Goal: Task Accomplishment & Management: Manage account settings

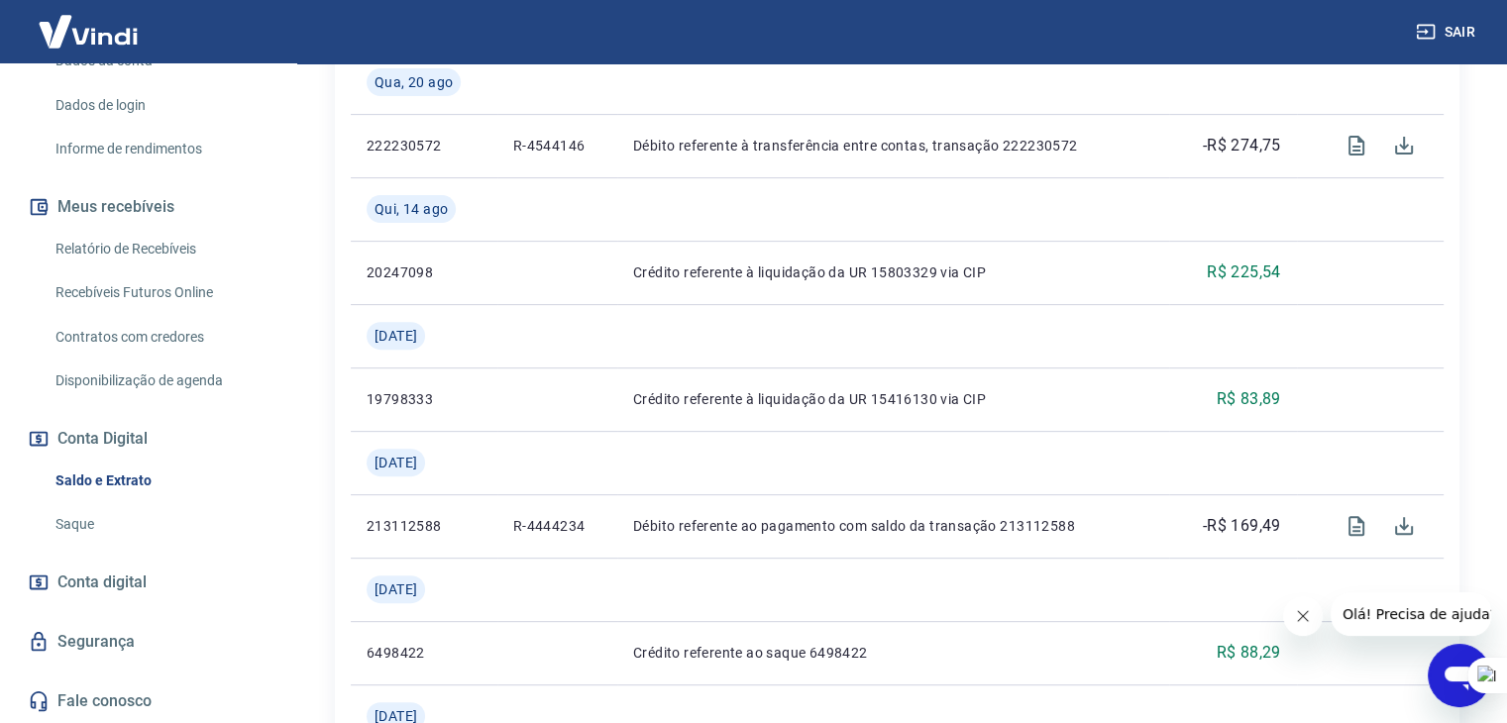
scroll to position [991, 0]
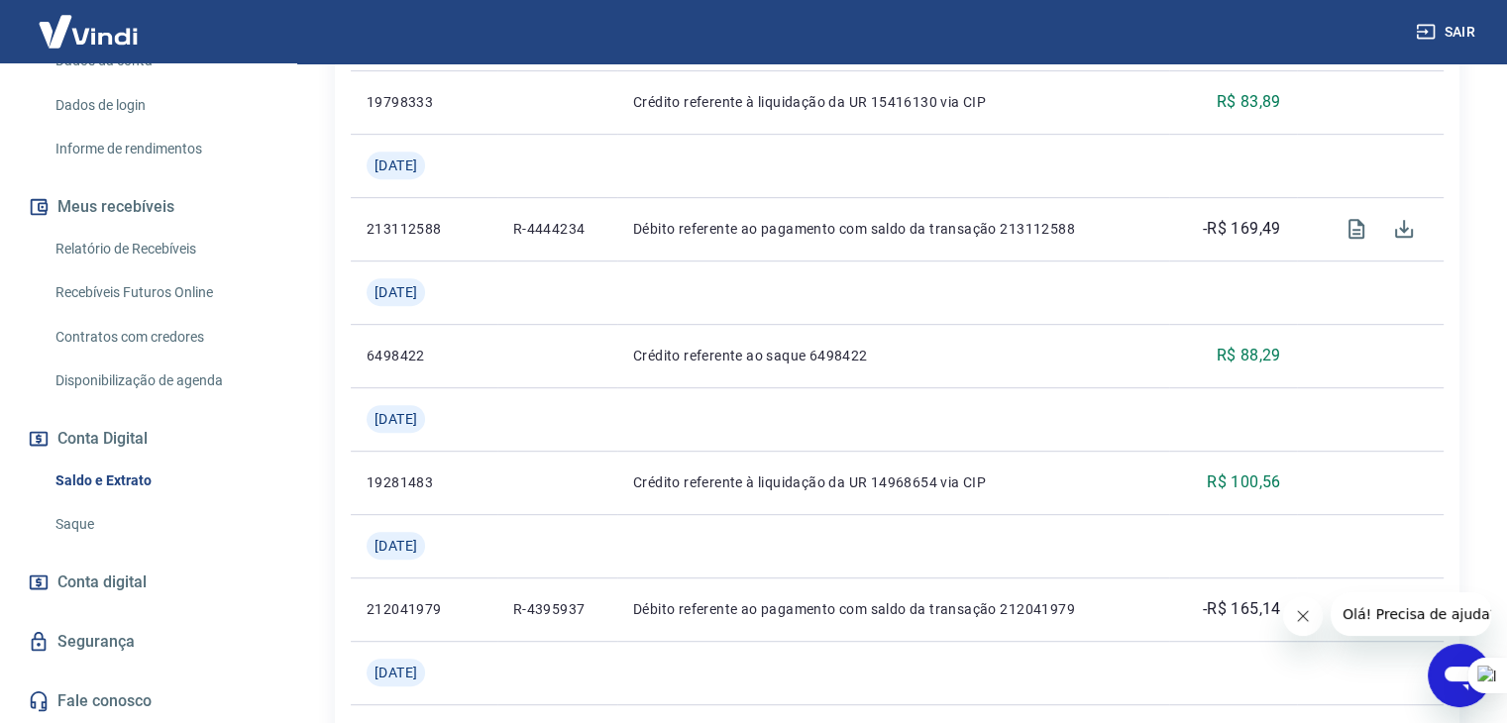
click at [83, 586] on span "Conta digital" at bounding box center [101, 583] width 89 height 28
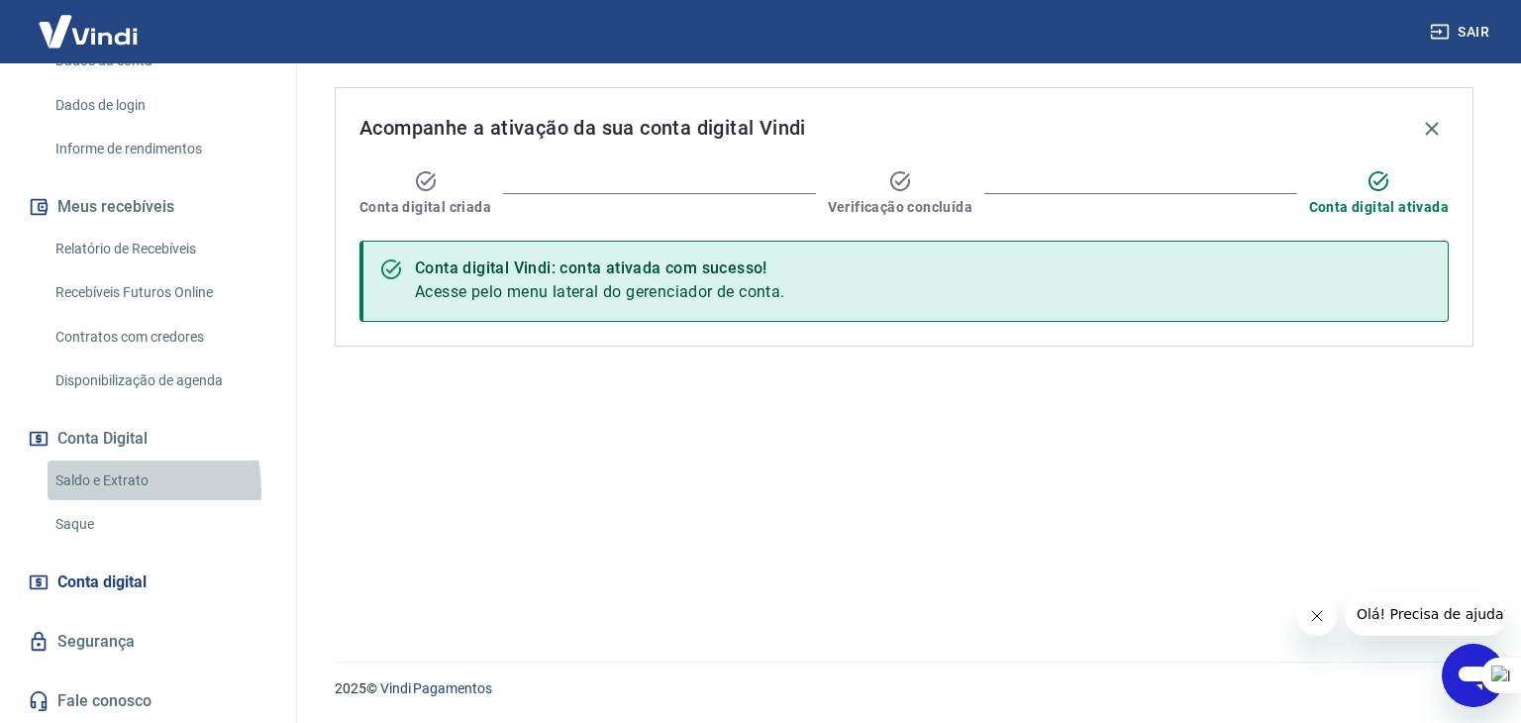
click at [98, 490] on link "Saldo e Extrato" at bounding box center [160, 481] width 225 height 41
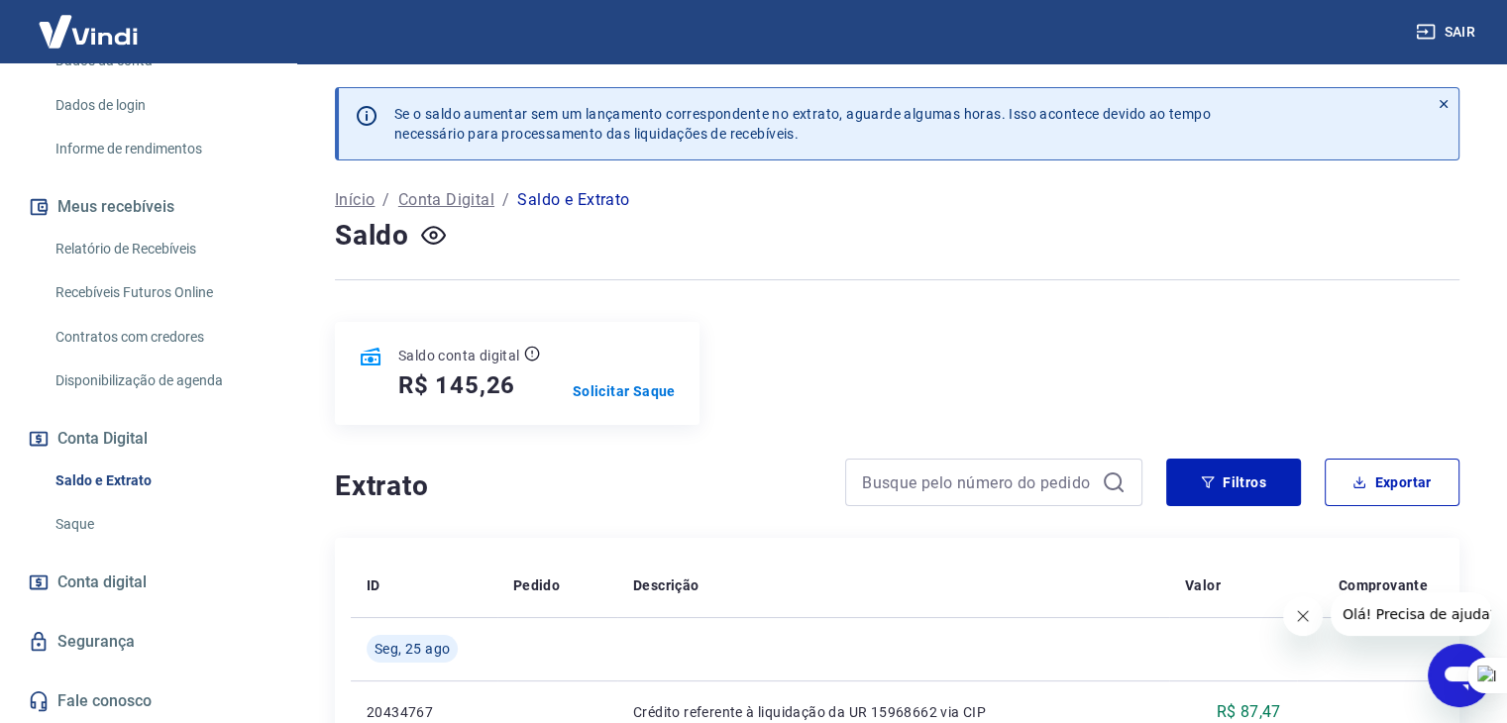
scroll to position [99, 0]
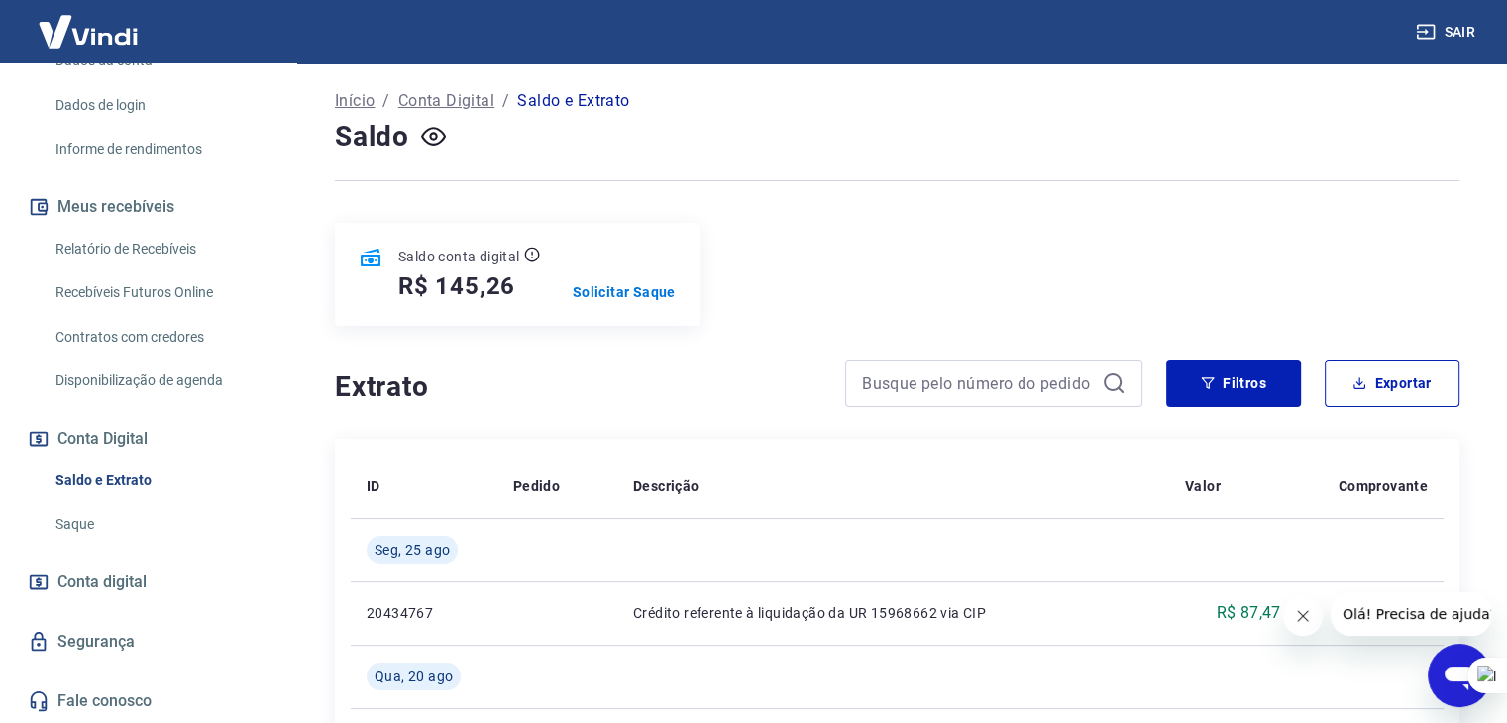
click at [125, 243] on link "Relatório de Recebíveis" at bounding box center [160, 249] width 225 height 41
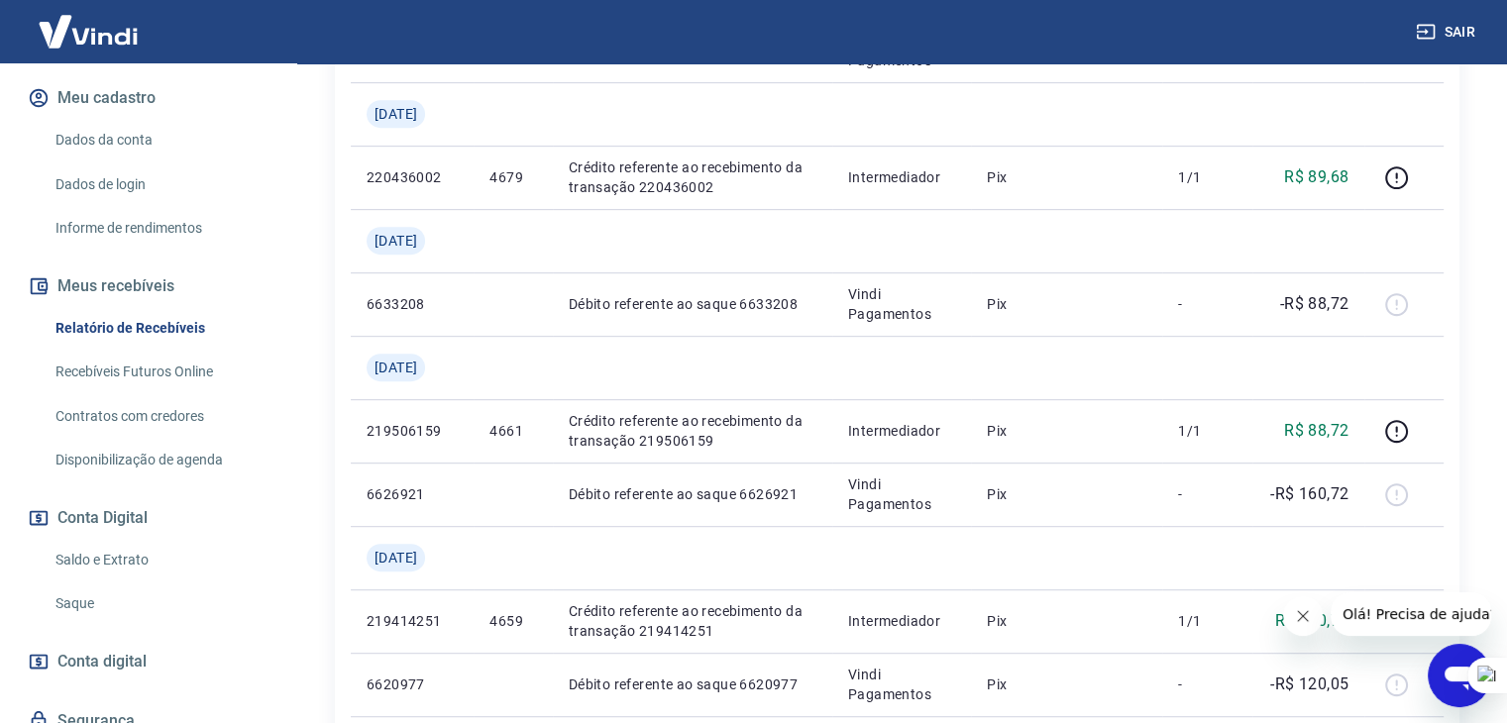
scroll to position [133, 0]
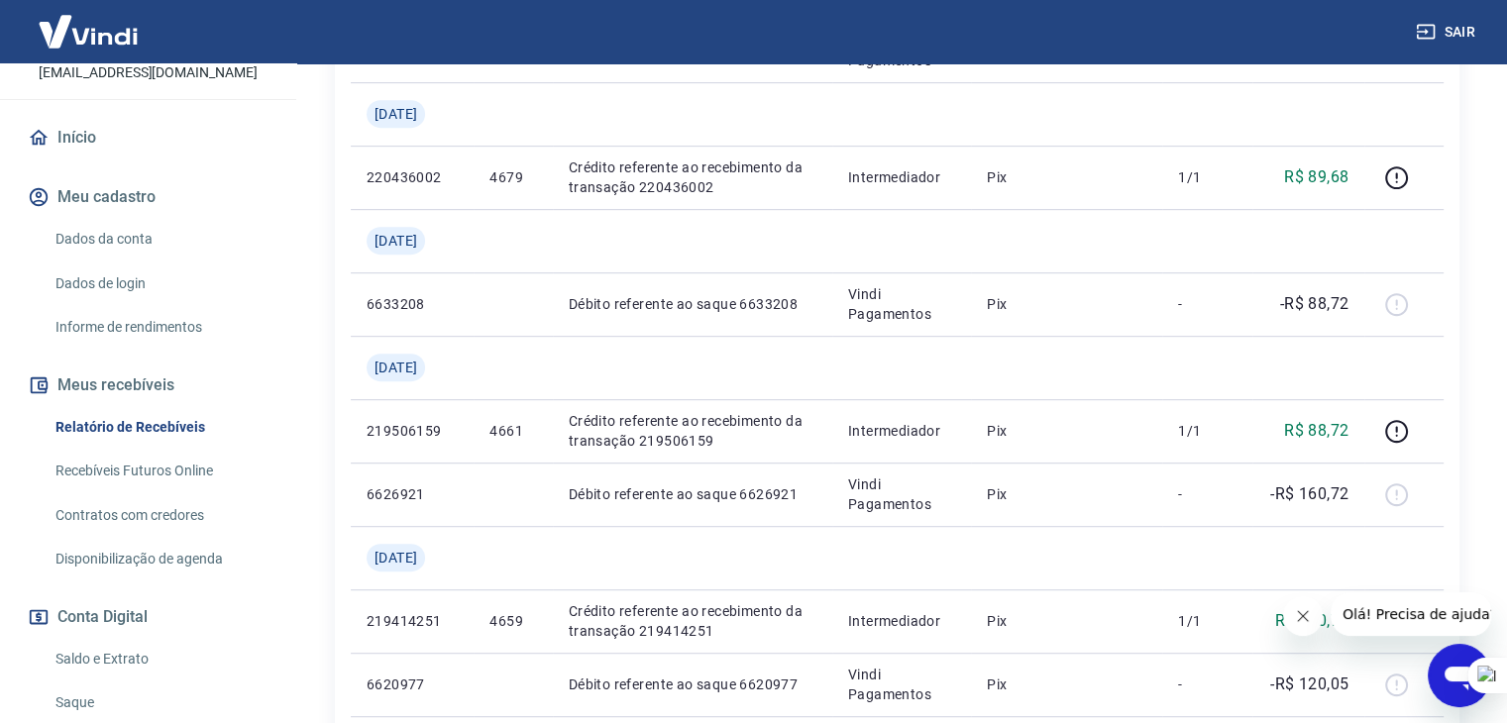
click at [92, 213] on button "Meu cadastro" at bounding box center [148, 197] width 249 height 44
click at [69, 159] on link "Início" at bounding box center [148, 138] width 249 height 44
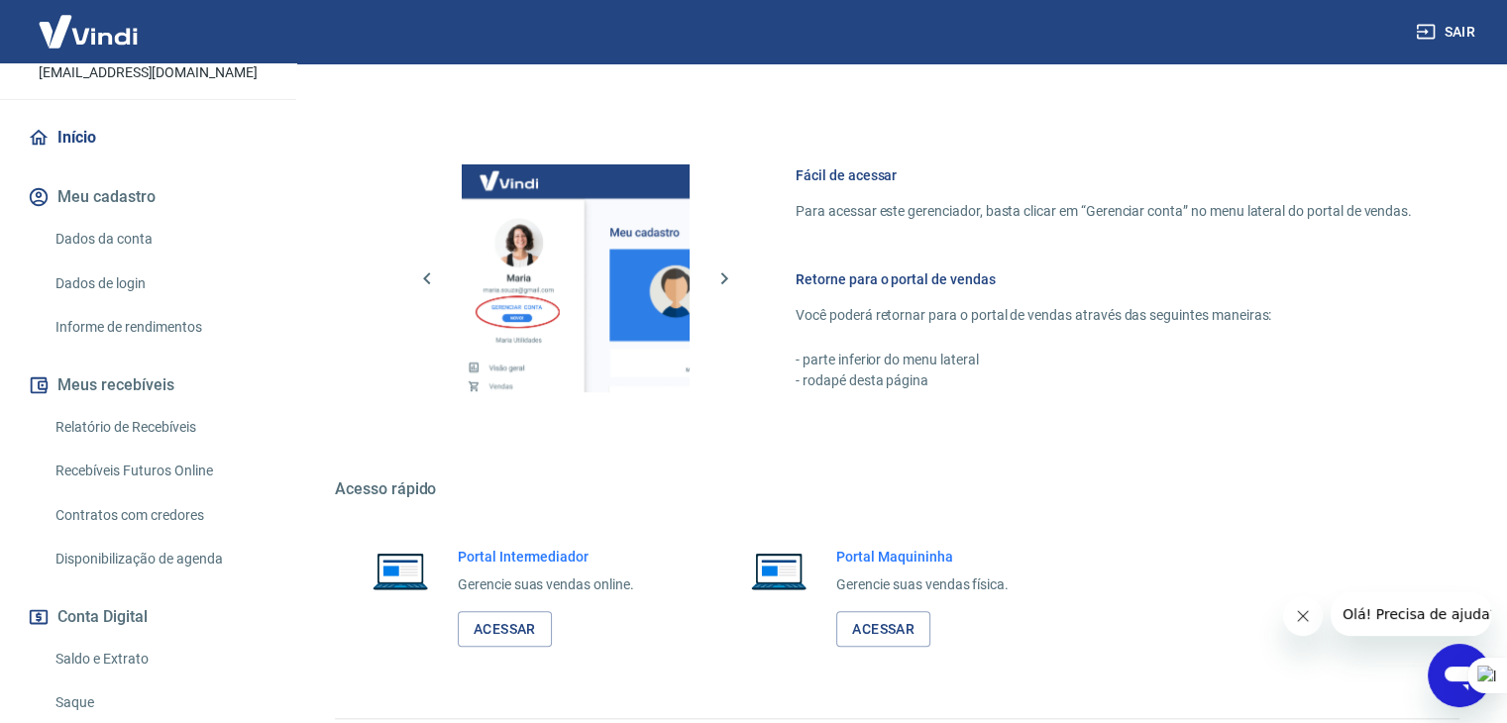
scroll to position [840, 0]
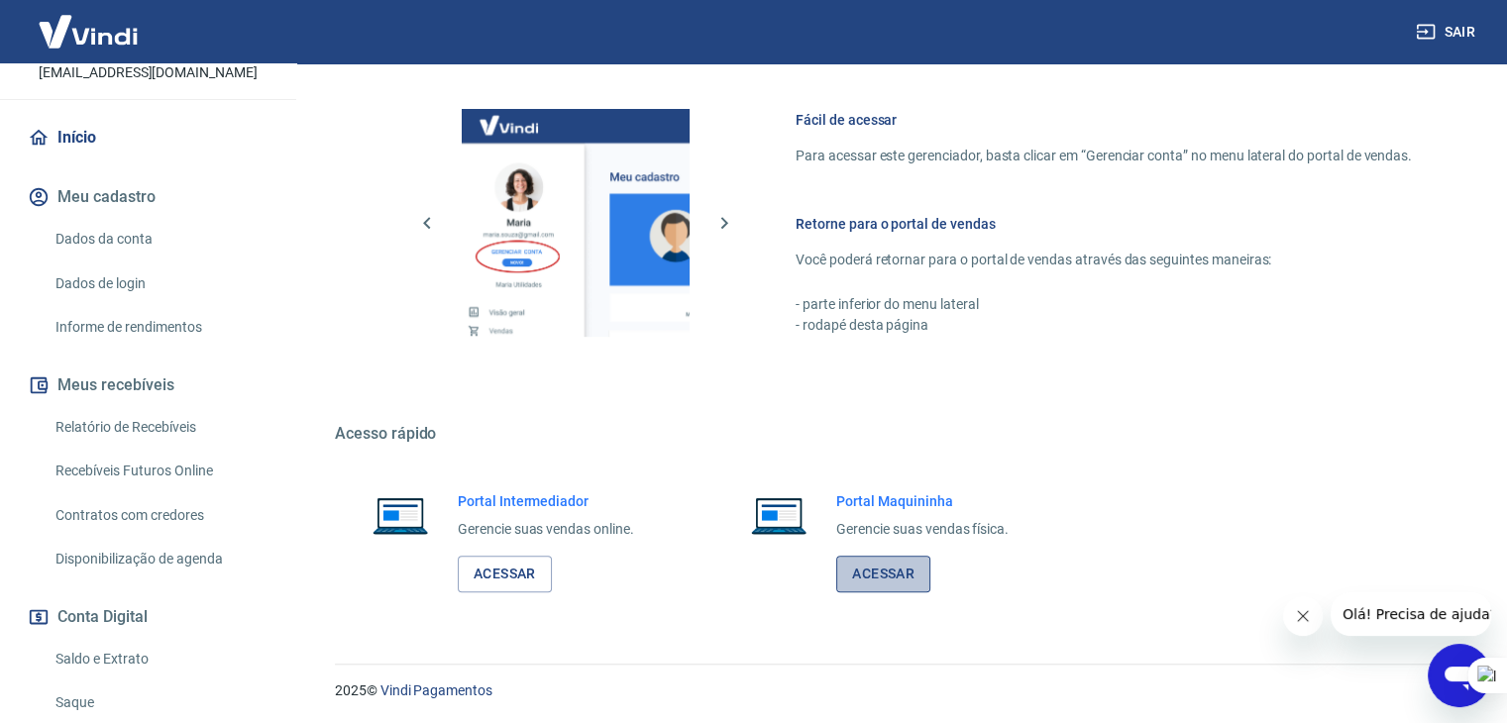
click at [910, 587] on link "Acessar" at bounding box center [883, 574] width 94 height 37
click at [502, 578] on link "Acessar" at bounding box center [505, 574] width 94 height 37
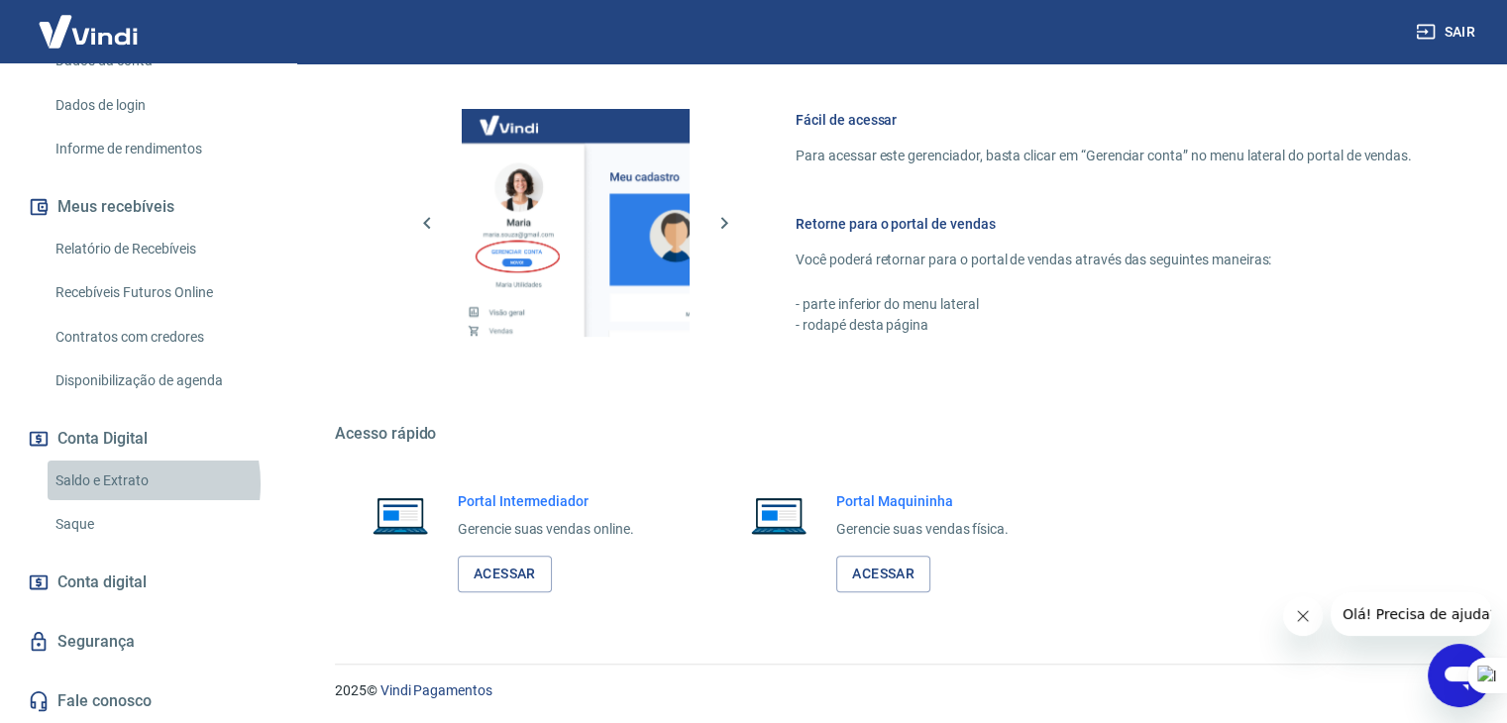
click at [123, 484] on link "Saldo e Extrato" at bounding box center [160, 481] width 225 height 41
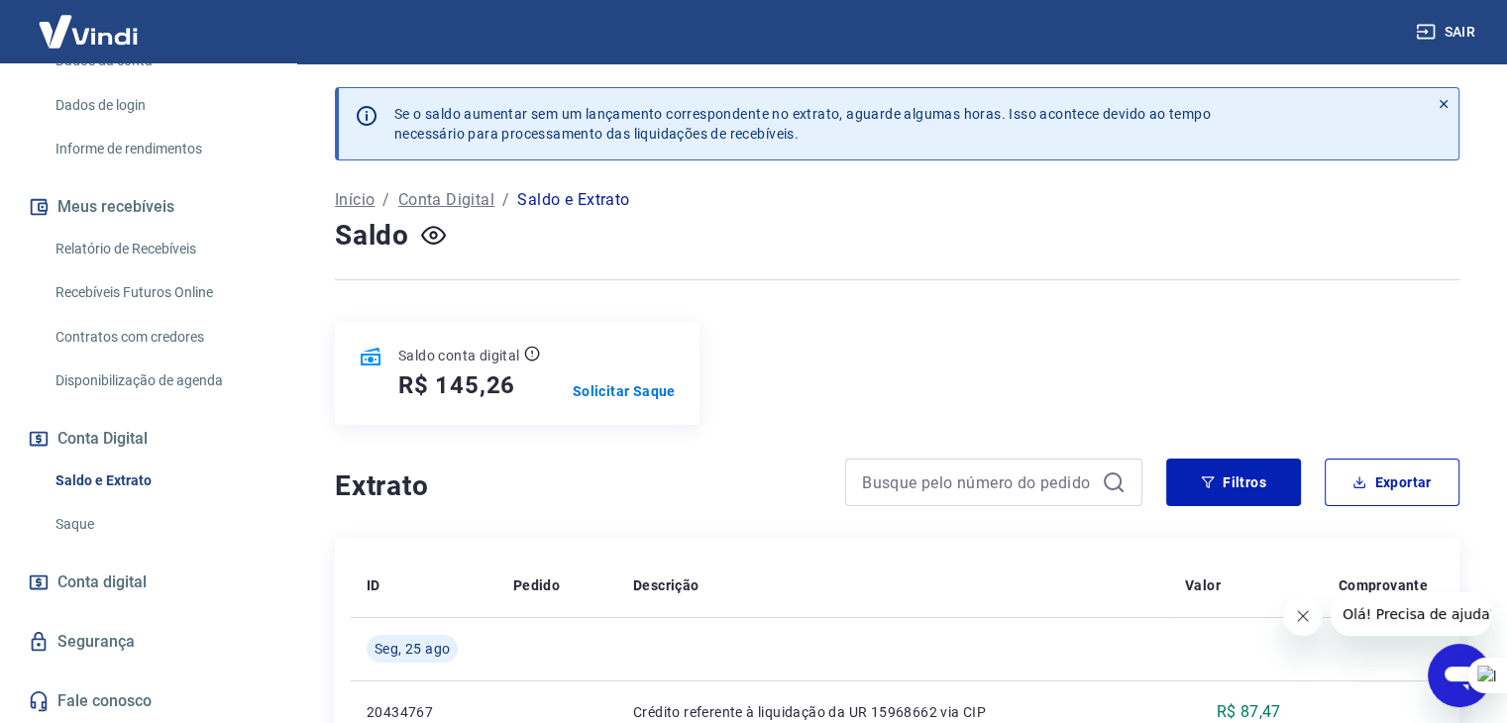
scroll to position [99, 0]
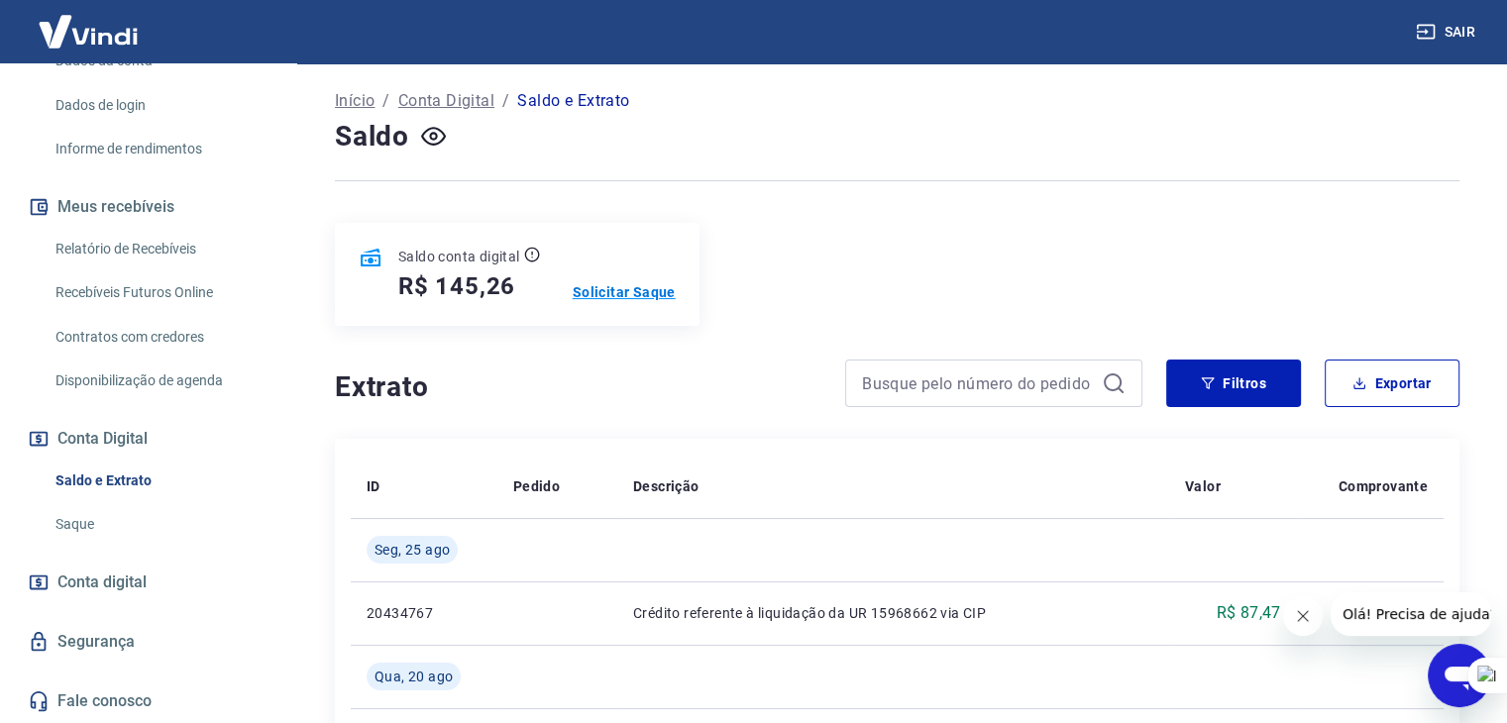
click at [642, 296] on p "Solicitar Saque" at bounding box center [624, 292] width 103 height 20
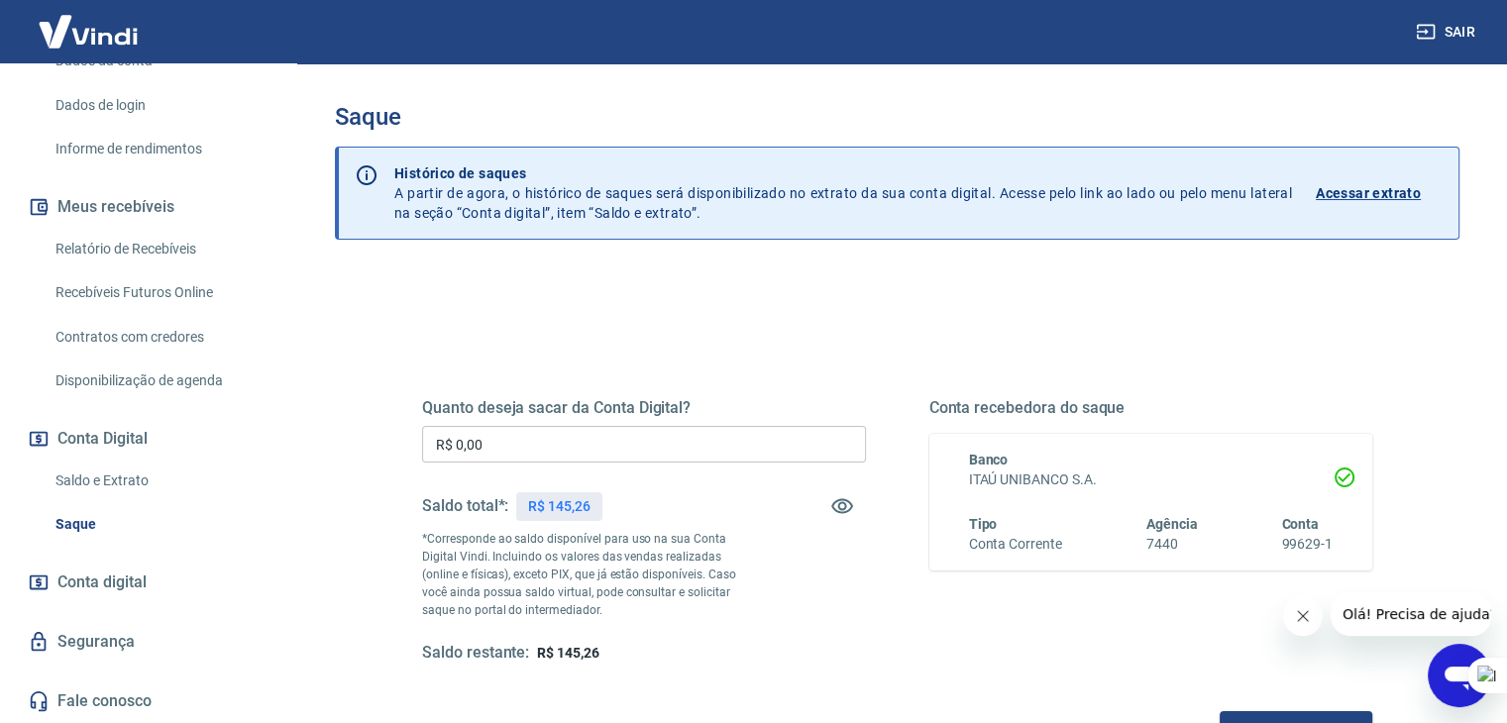
click at [1400, 193] on p "Acessar extrato" at bounding box center [1367, 193] width 105 height 20
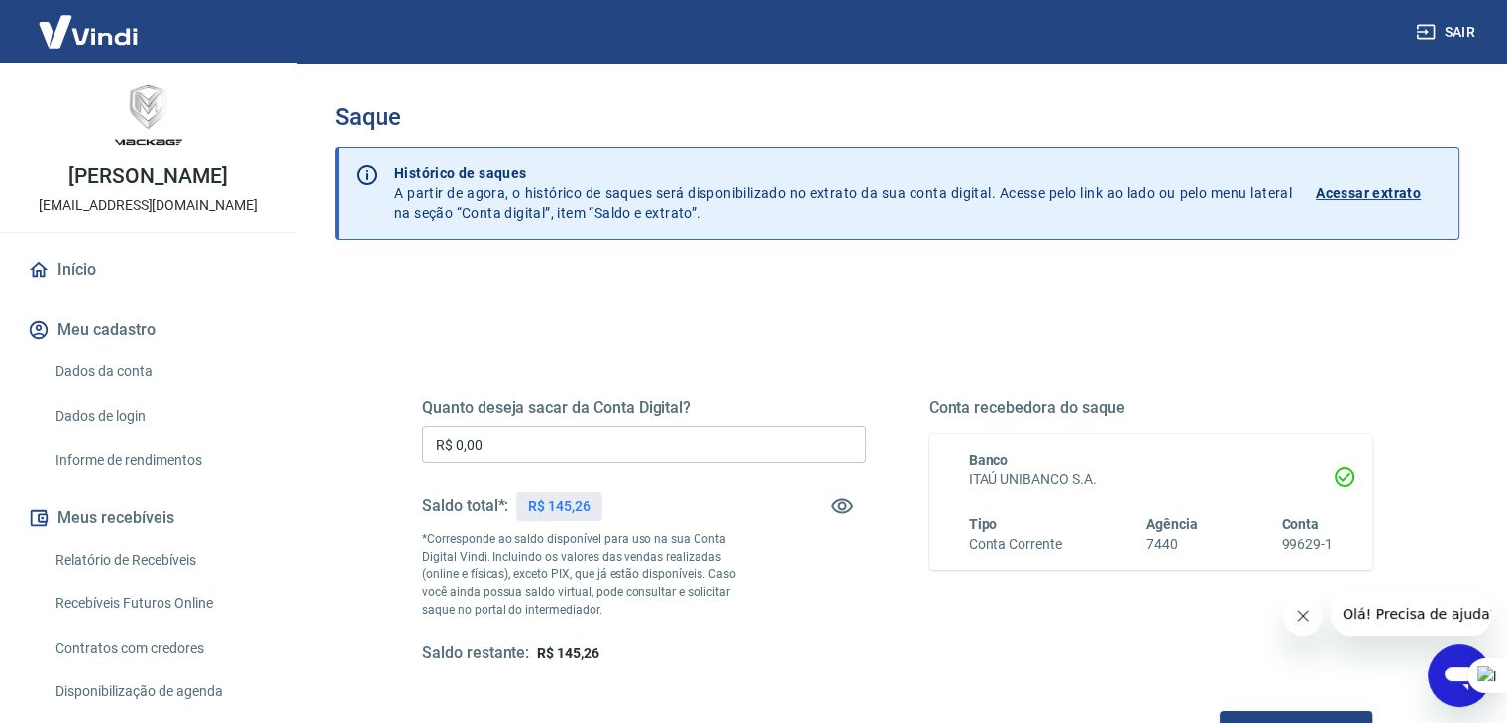
click at [578, 449] on input "R$ 0,00" at bounding box center [644, 444] width 444 height 37
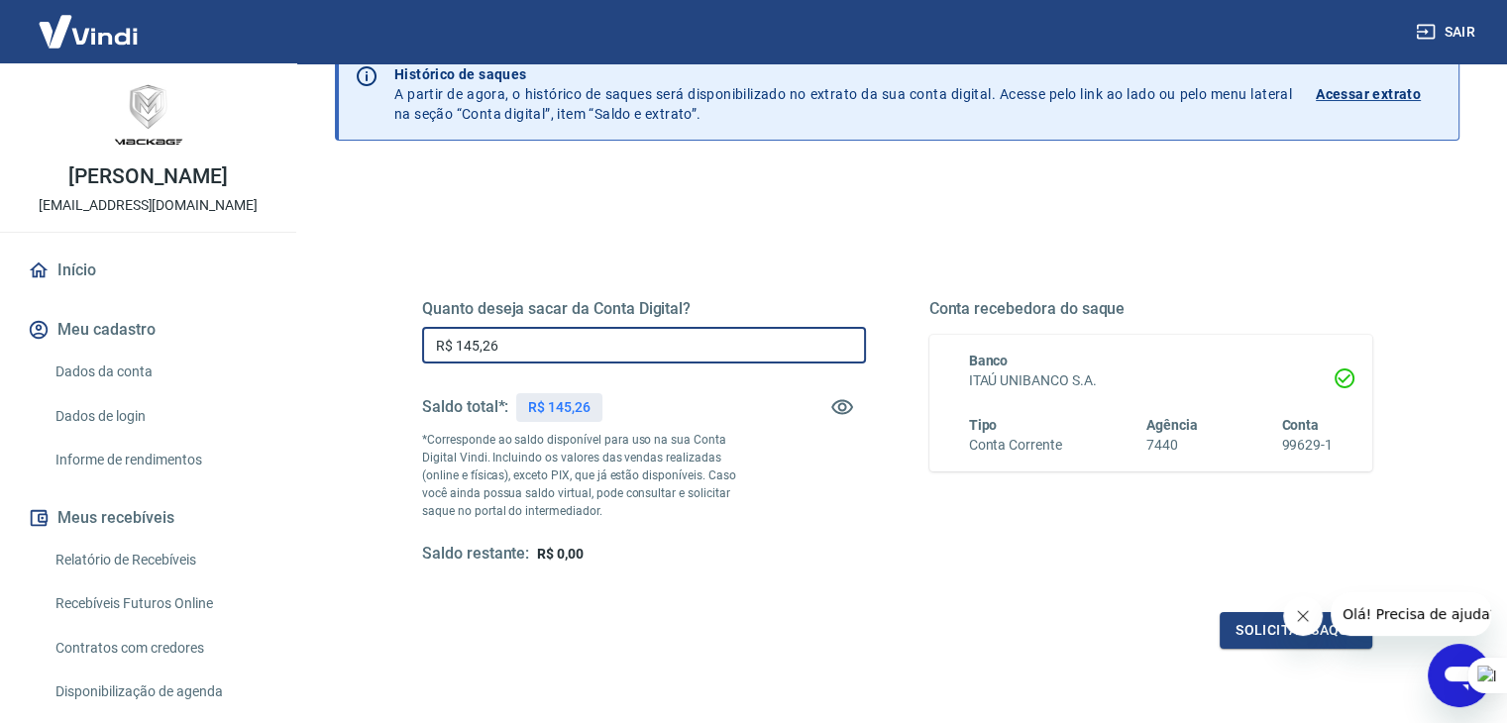
scroll to position [256, 0]
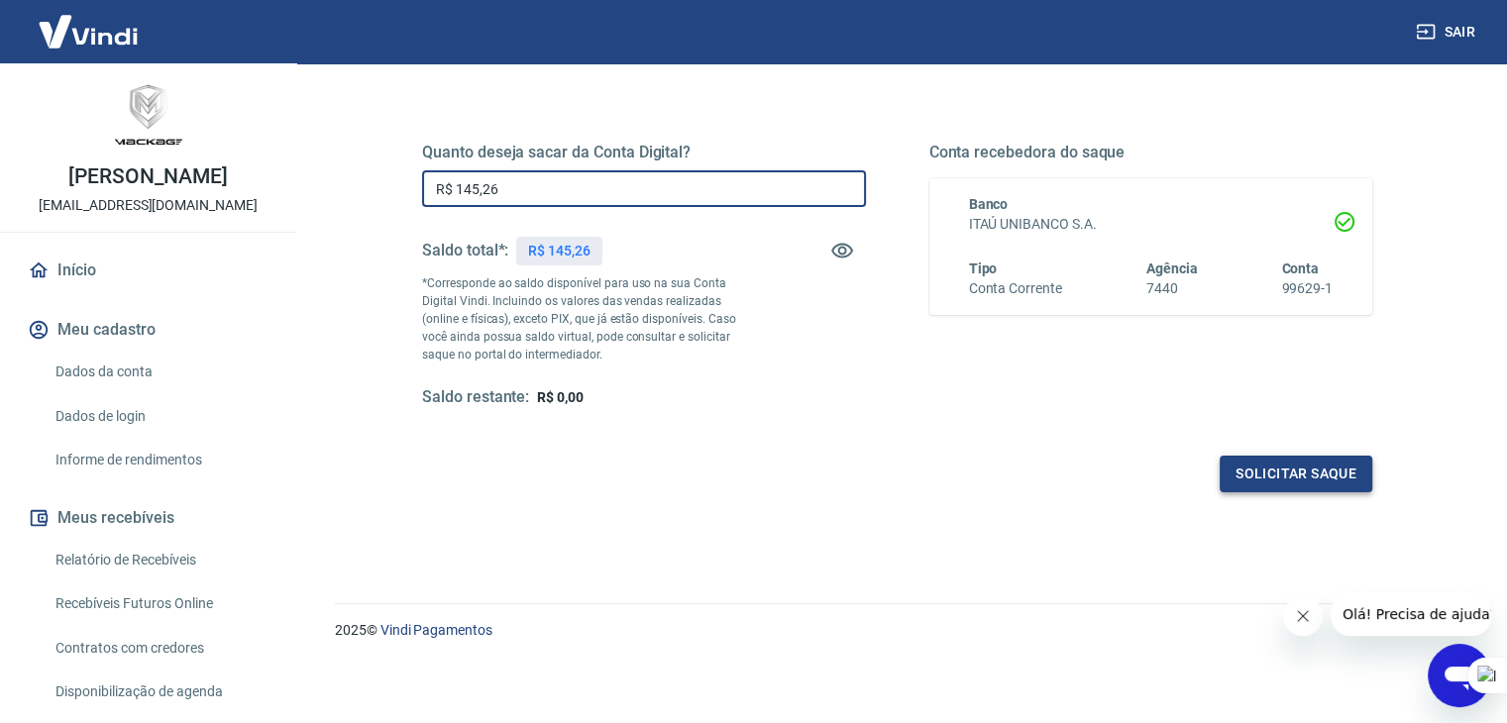
type input "R$ 145,26"
click at [1274, 476] on button "Solicitar saque" at bounding box center [1295, 474] width 153 height 37
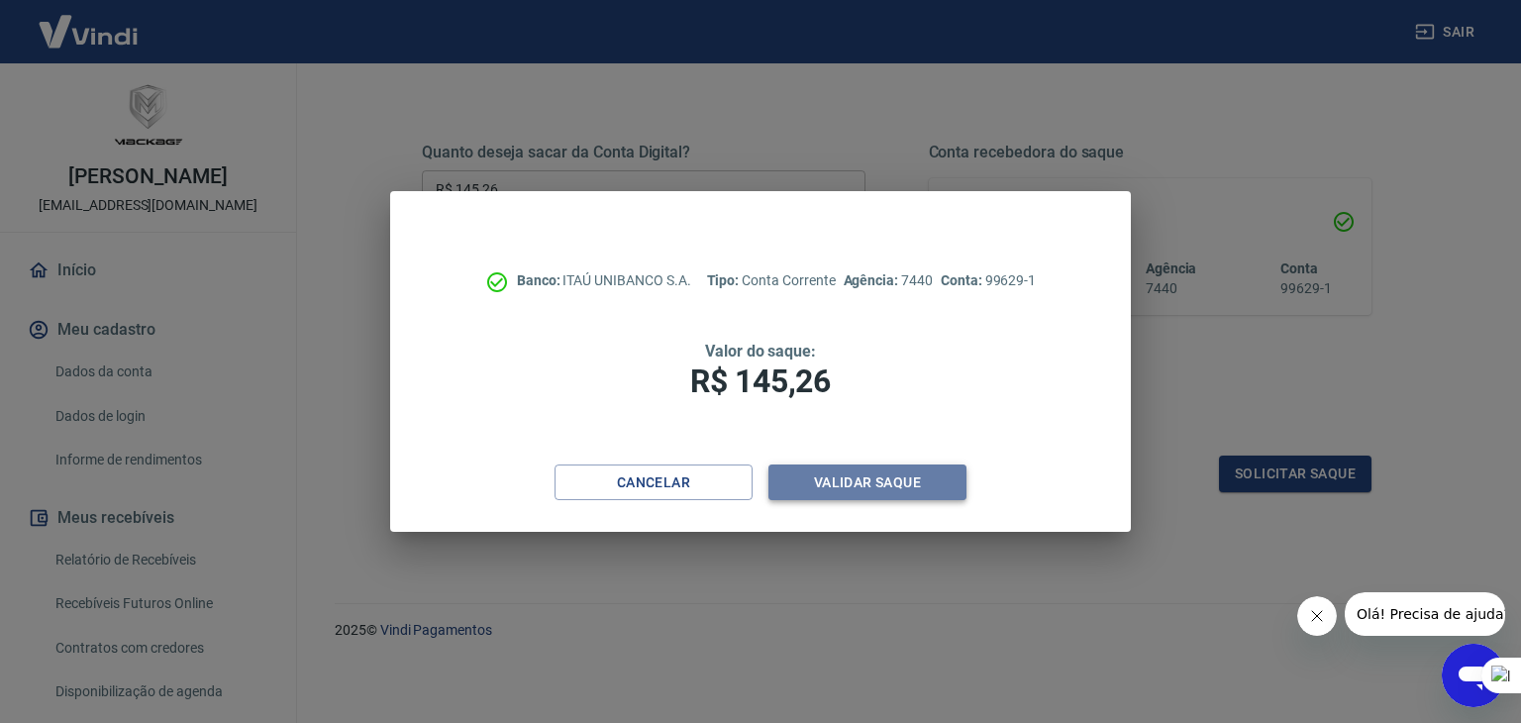
click at [828, 488] on button "Validar saque" at bounding box center [868, 483] width 198 height 37
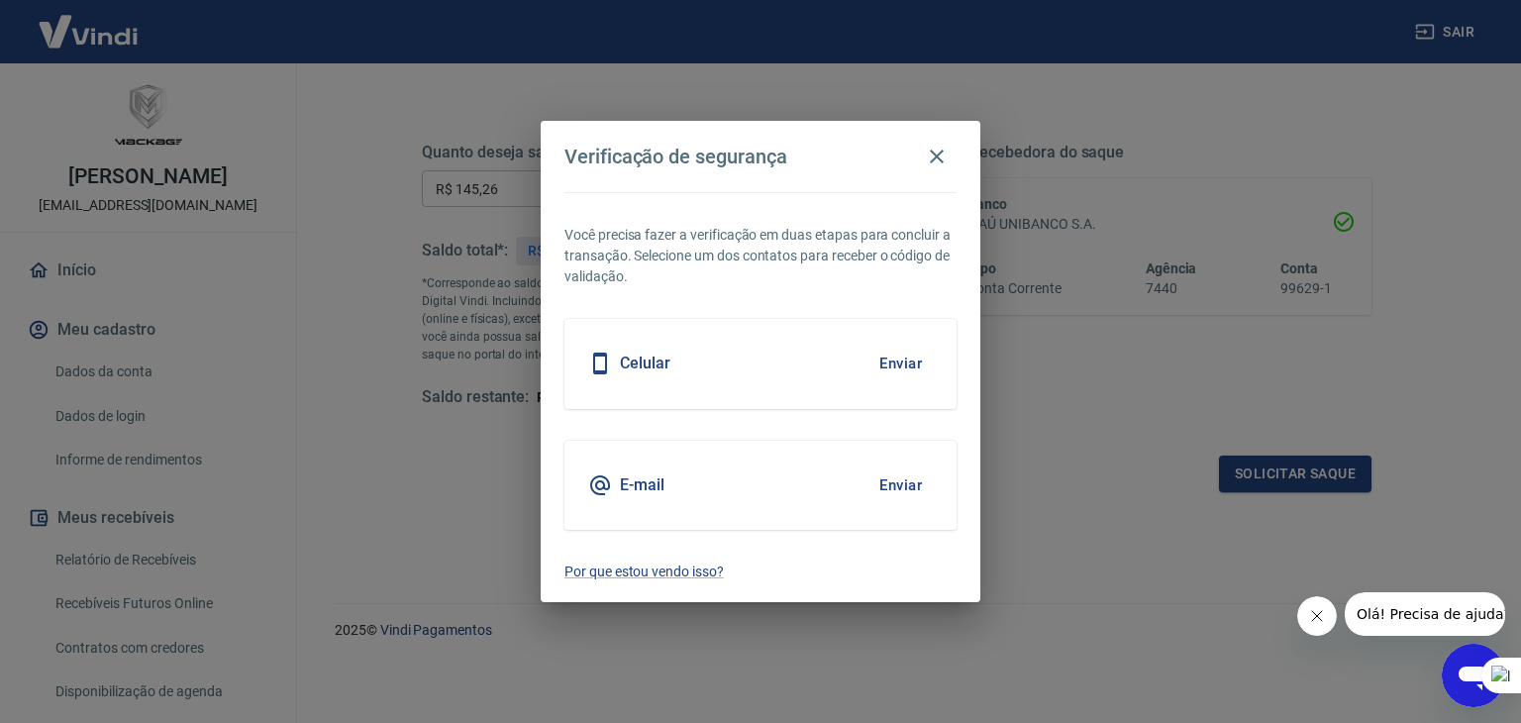
click at [902, 358] on button "Enviar" at bounding box center [901, 364] width 64 height 42
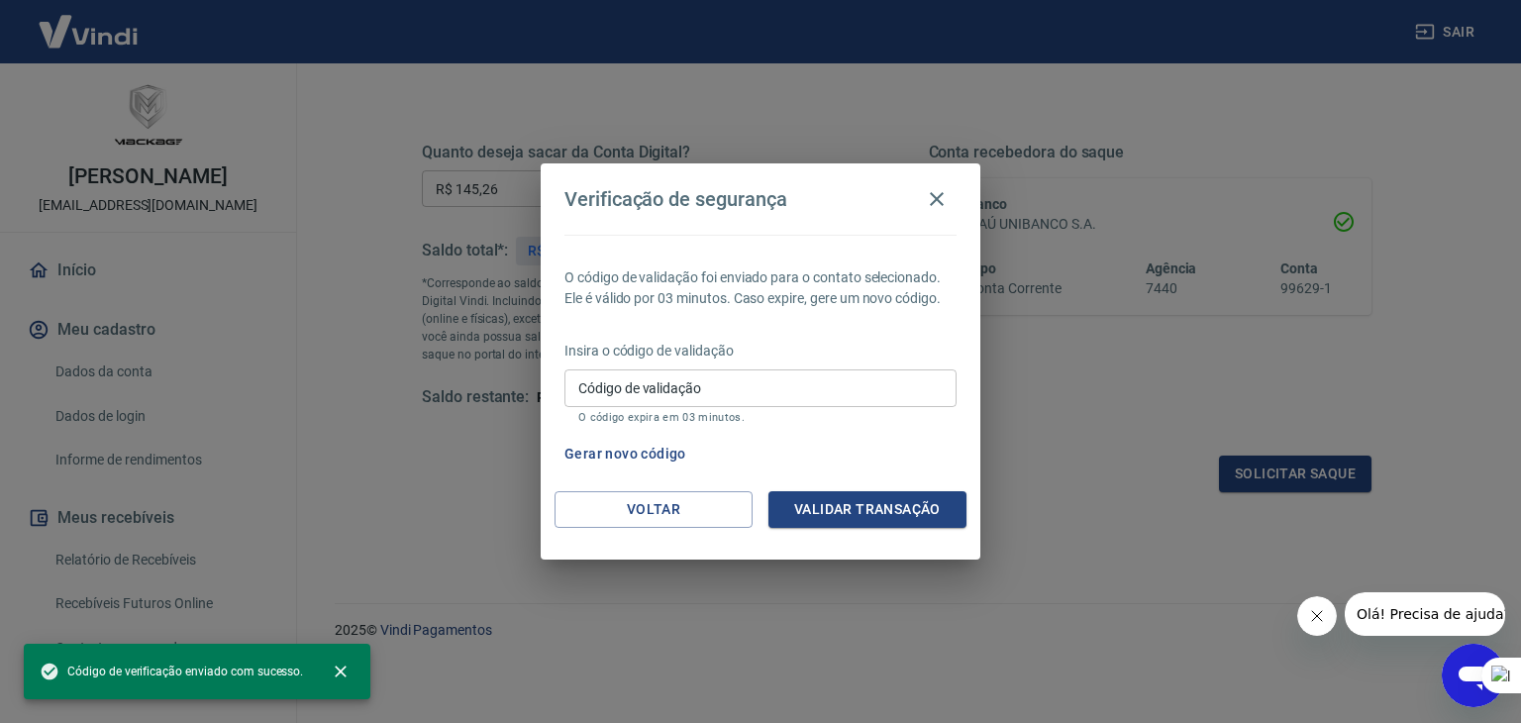
click at [764, 380] on input "Código de validação" at bounding box center [761, 387] width 392 height 37
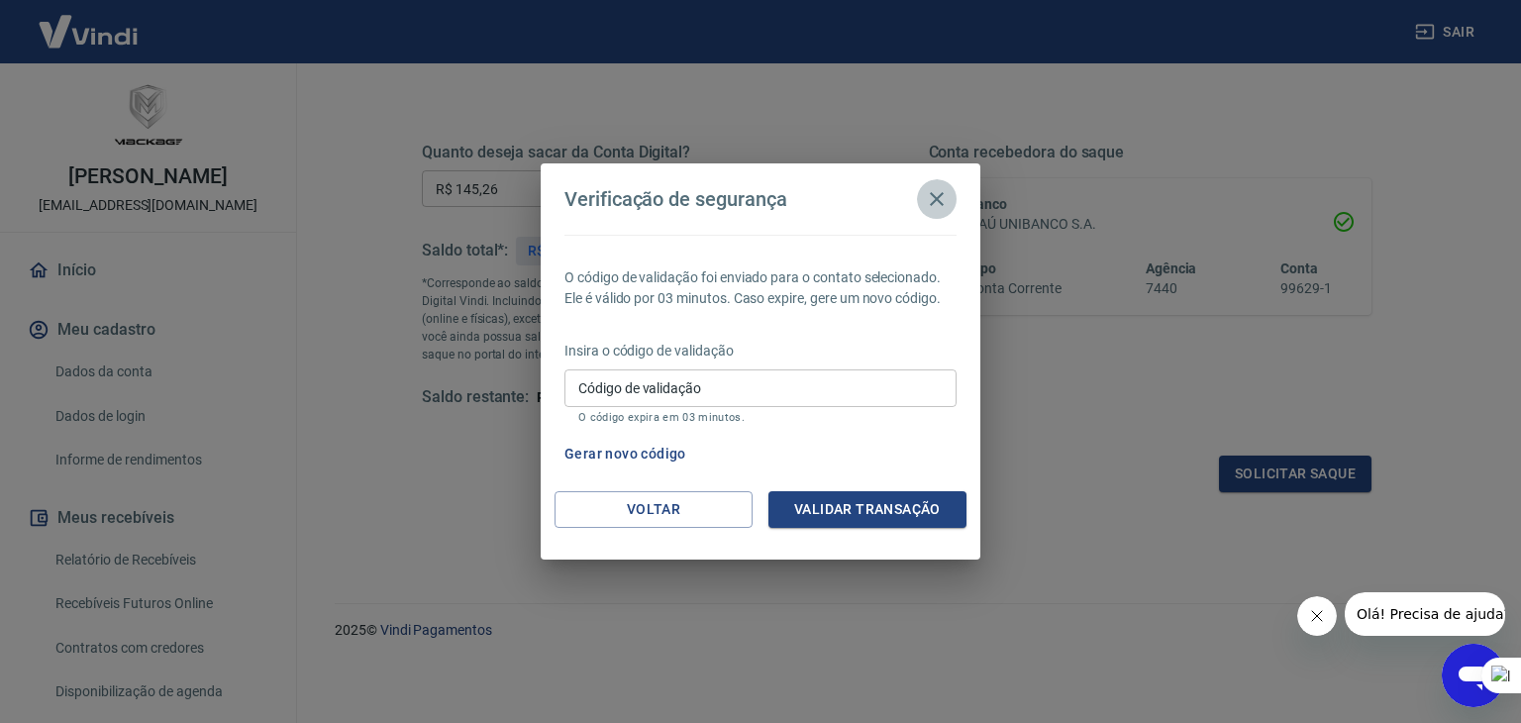
click at [940, 191] on icon "button" at bounding box center [937, 199] width 24 height 24
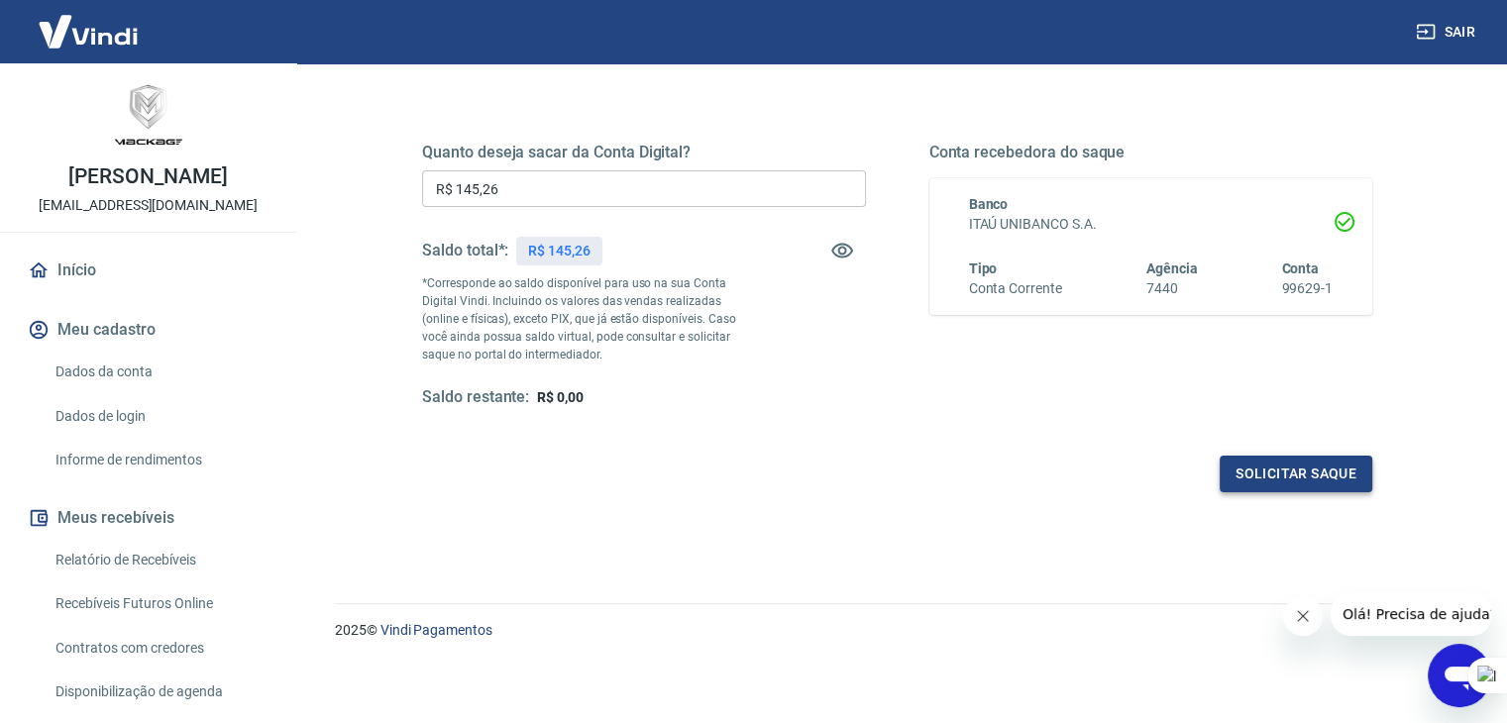
click at [1264, 466] on button "Solicitar saque" at bounding box center [1295, 474] width 153 height 37
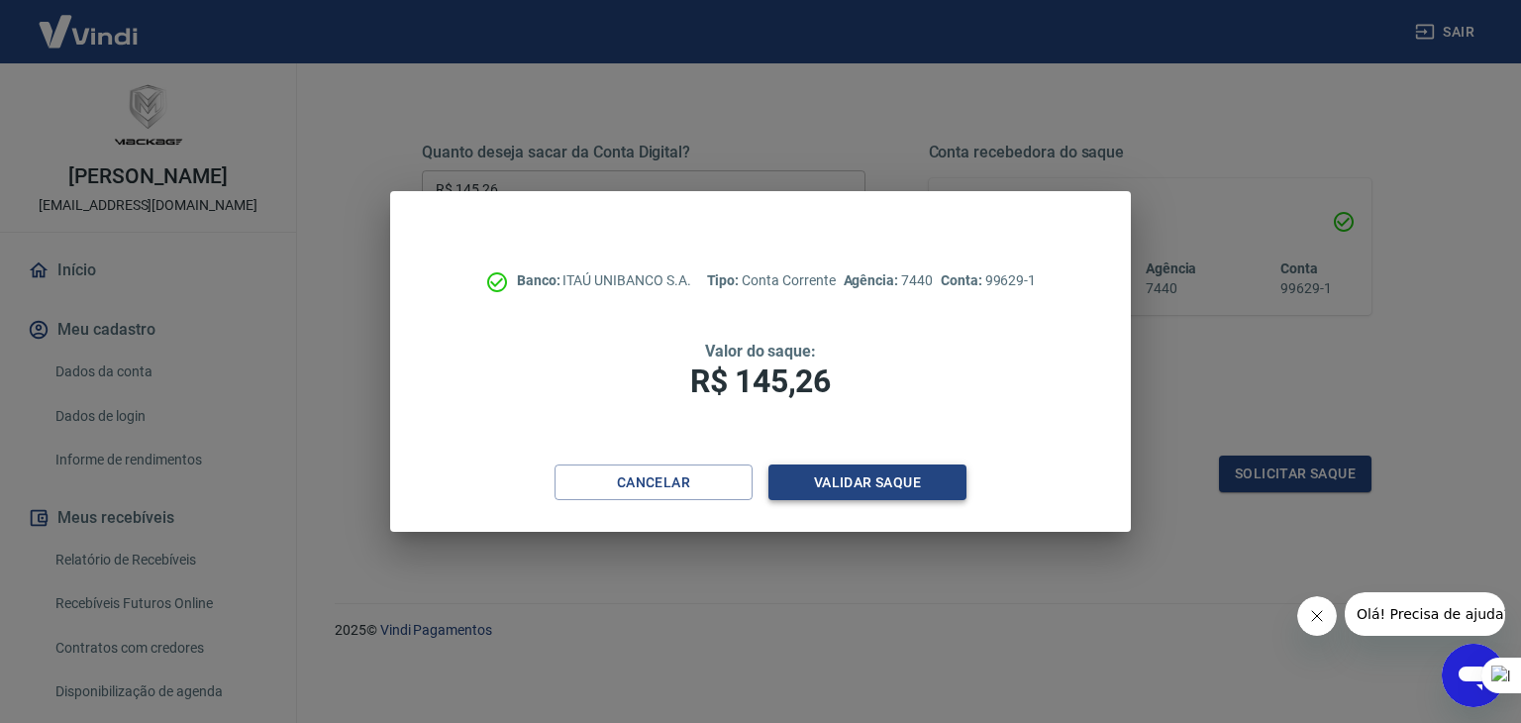
click at [847, 485] on button "Validar saque" at bounding box center [868, 483] width 198 height 37
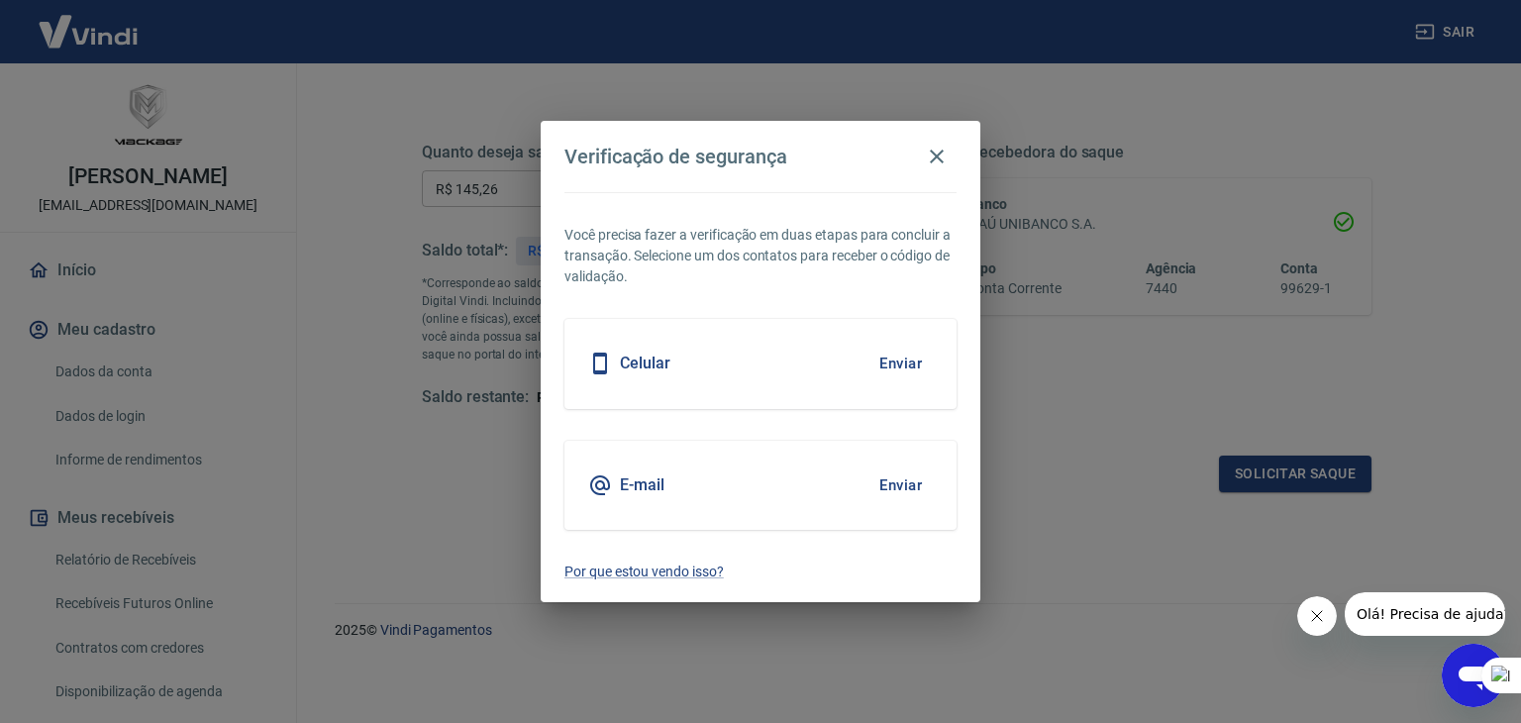
click at [899, 478] on button "Enviar" at bounding box center [901, 486] width 64 height 42
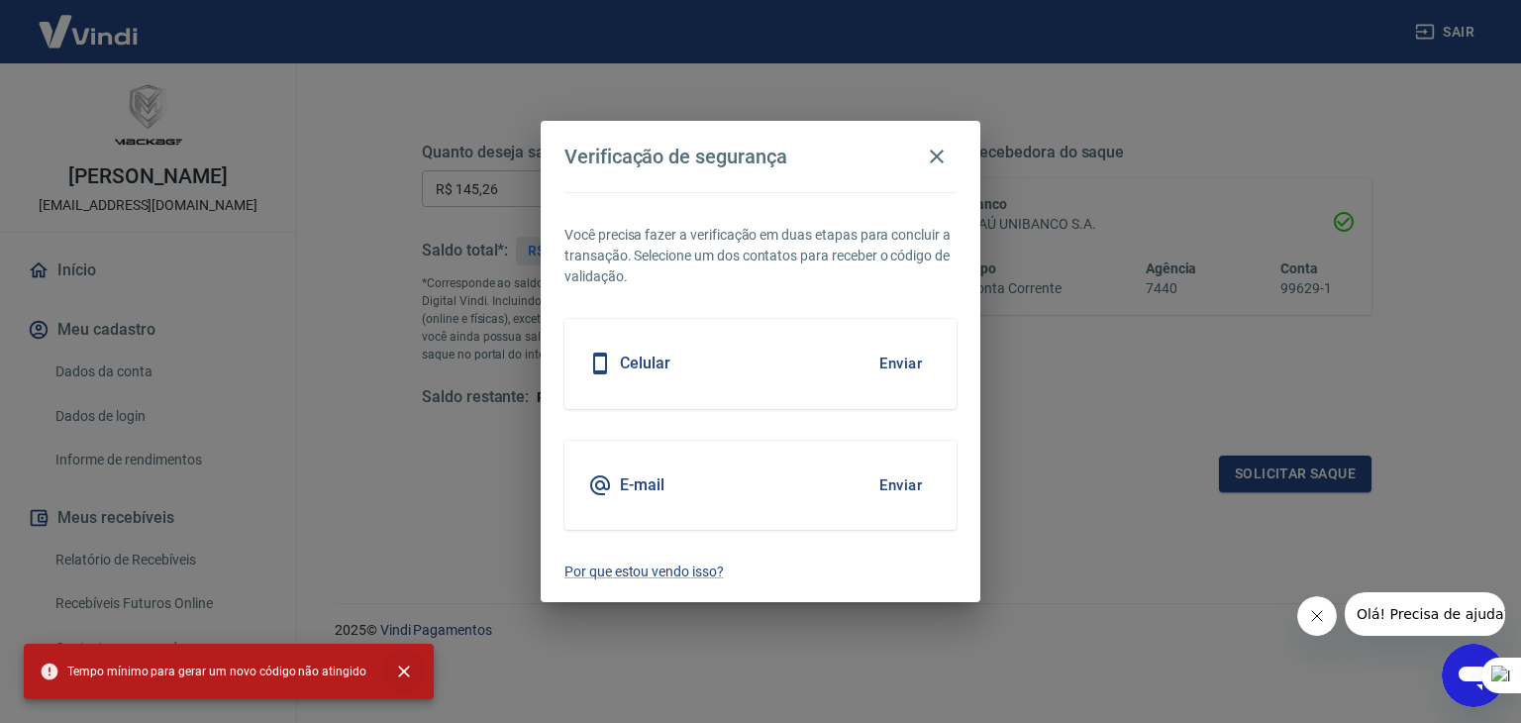
click at [394, 670] on icon "close" at bounding box center [404, 672] width 20 height 20
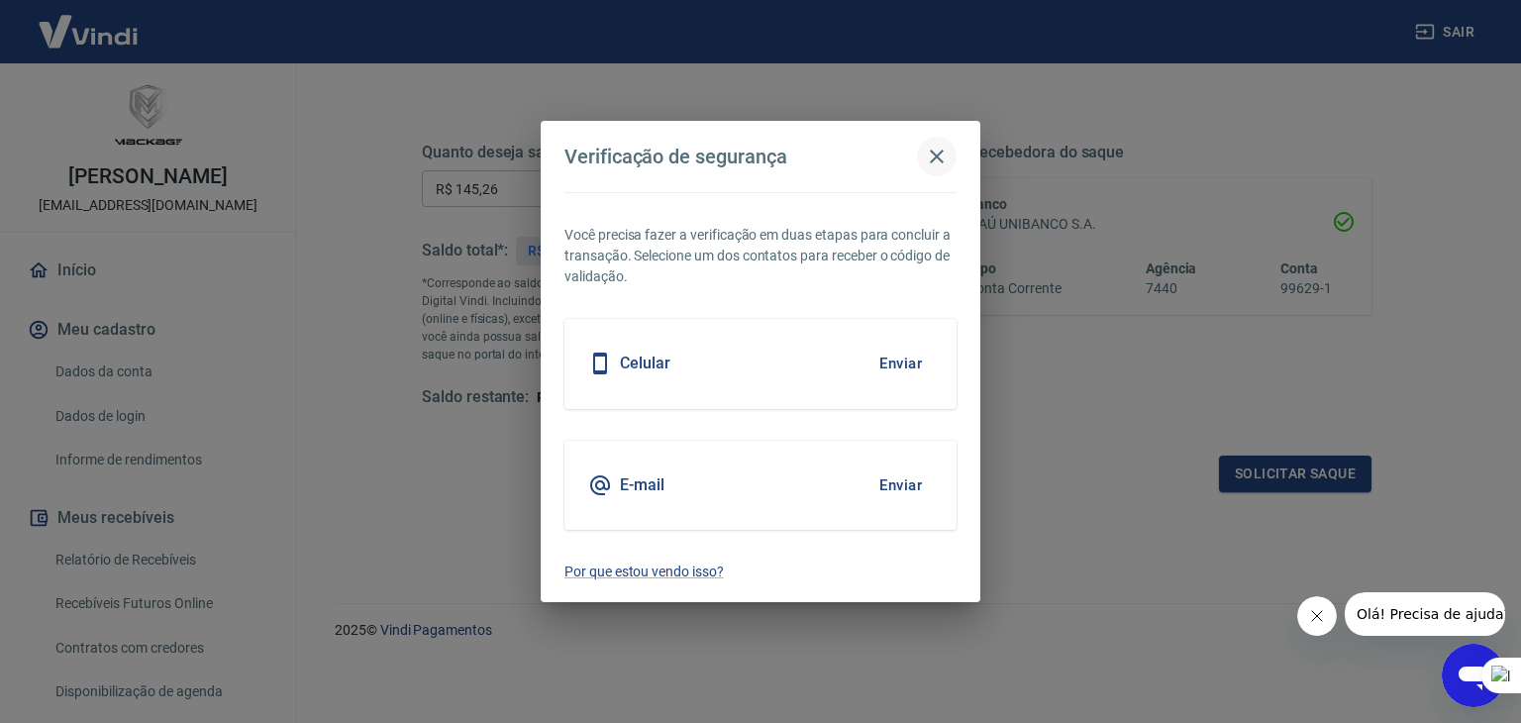
click at [943, 157] on icon "button" at bounding box center [937, 157] width 24 height 24
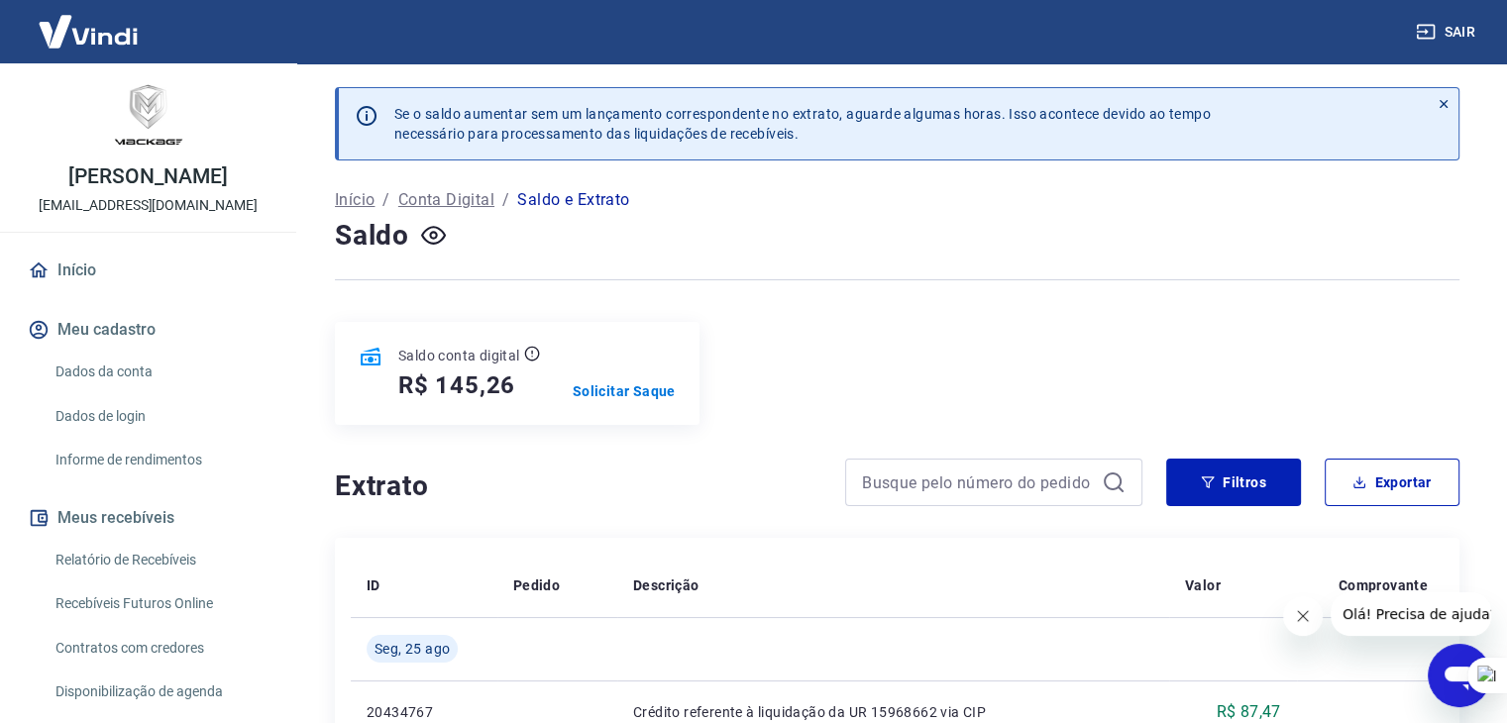
click at [126, 392] on link "Dados da conta" at bounding box center [160, 372] width 225 height 41
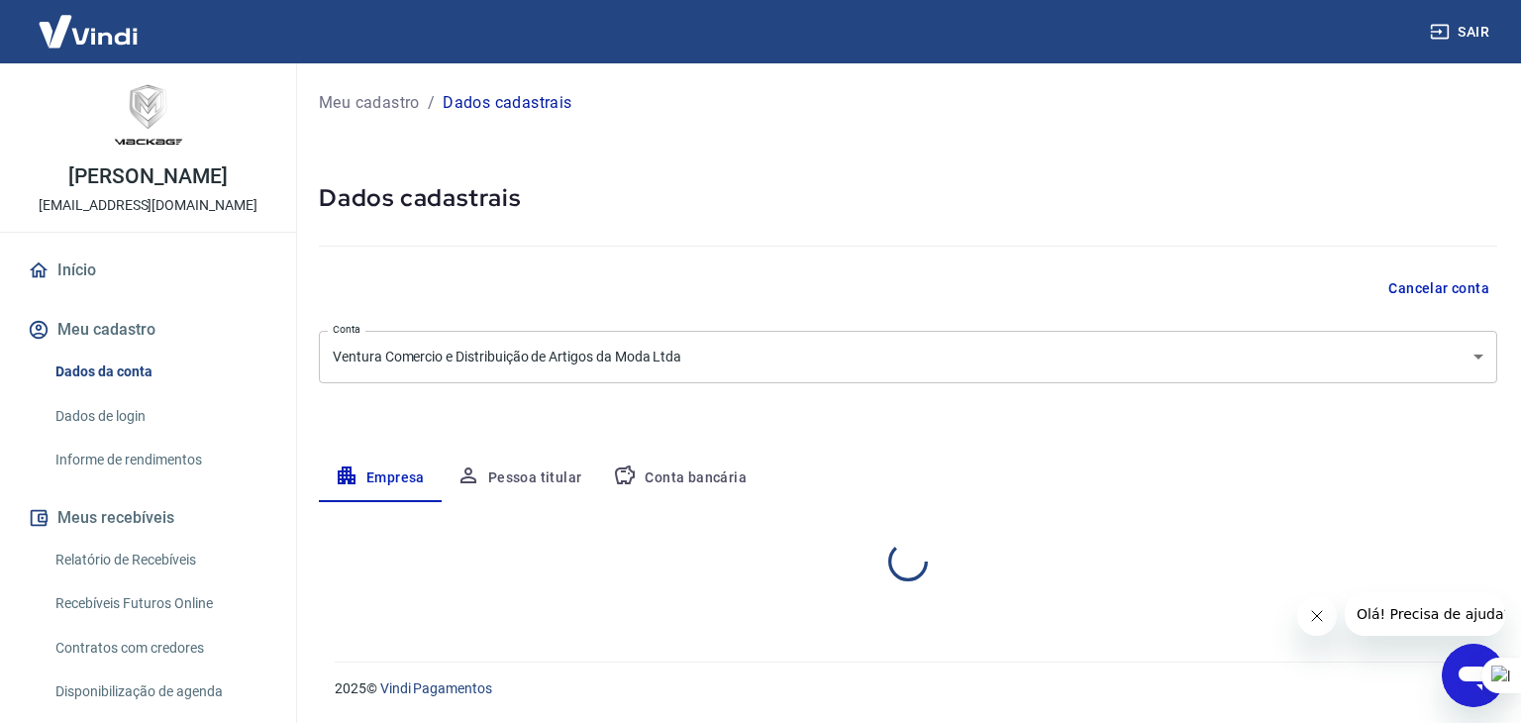
select select "SP"
select select "business"
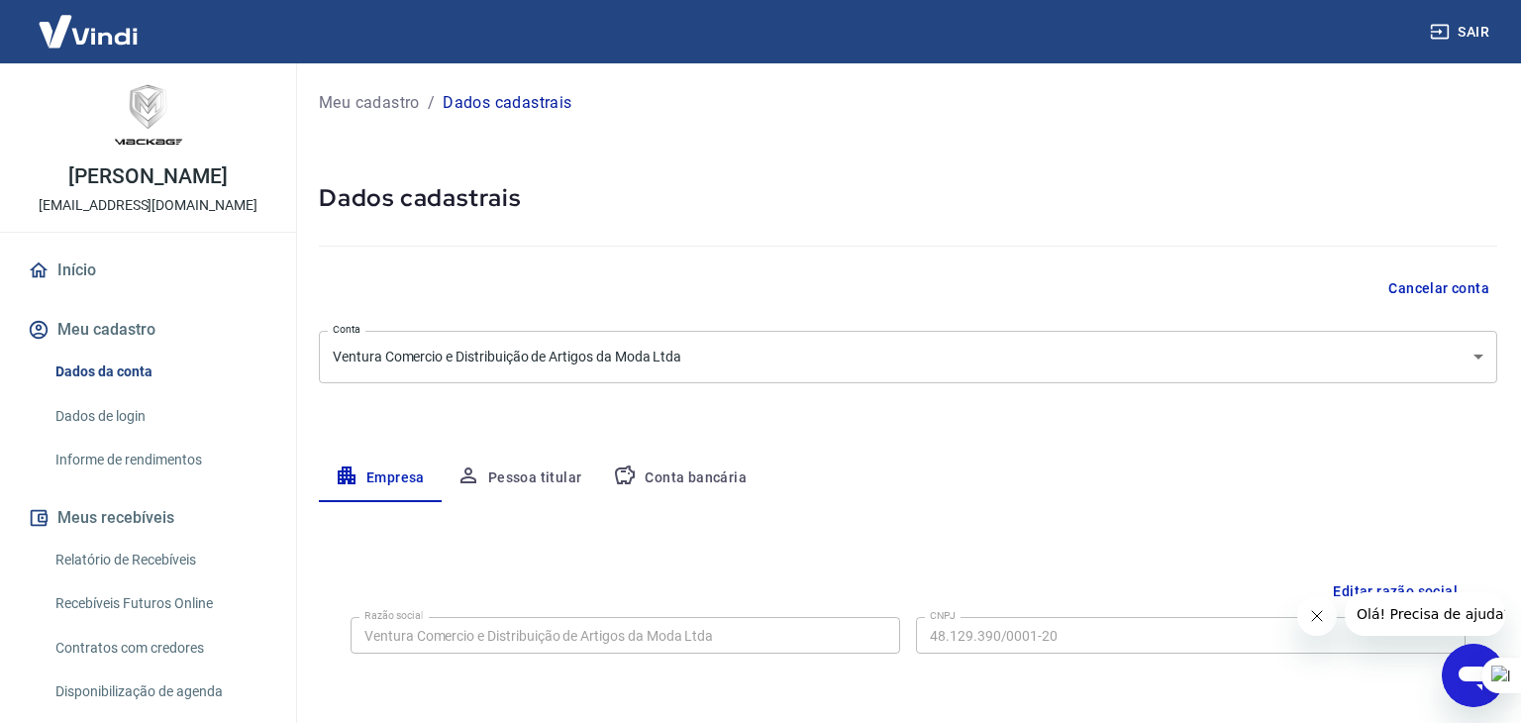
click at [1149, 366] on body "Sair [PERSON_NAME] [EMAIL_ADDRESS][DOMAIN_NAME] Início Meu cadastro Dados da co…" at bounding box center [760, 361] width 1521 height 723
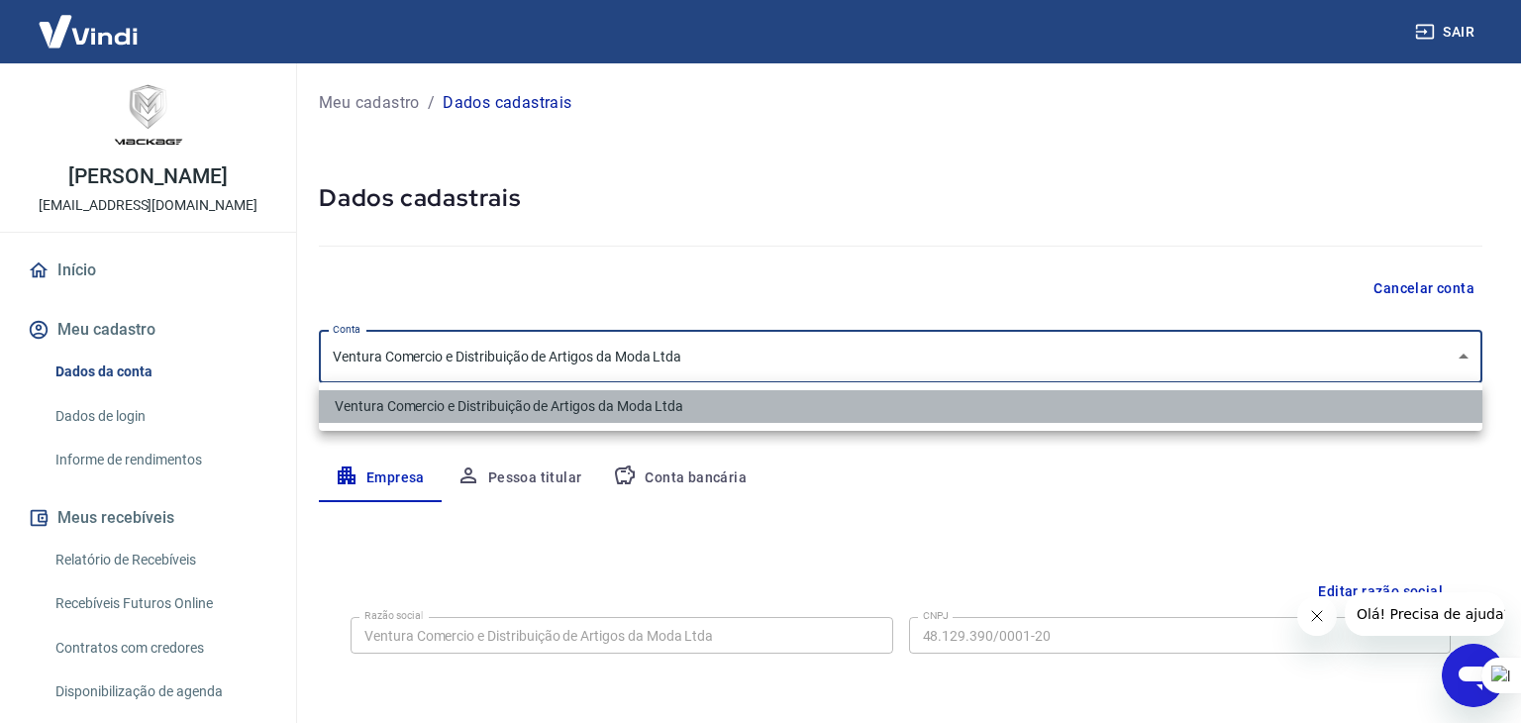
click at [749, 395] on li "Ventura Comercio e Distribuição de Artigos da Moda Ltda" at bounding box center [901, 406] width 1164 height 33
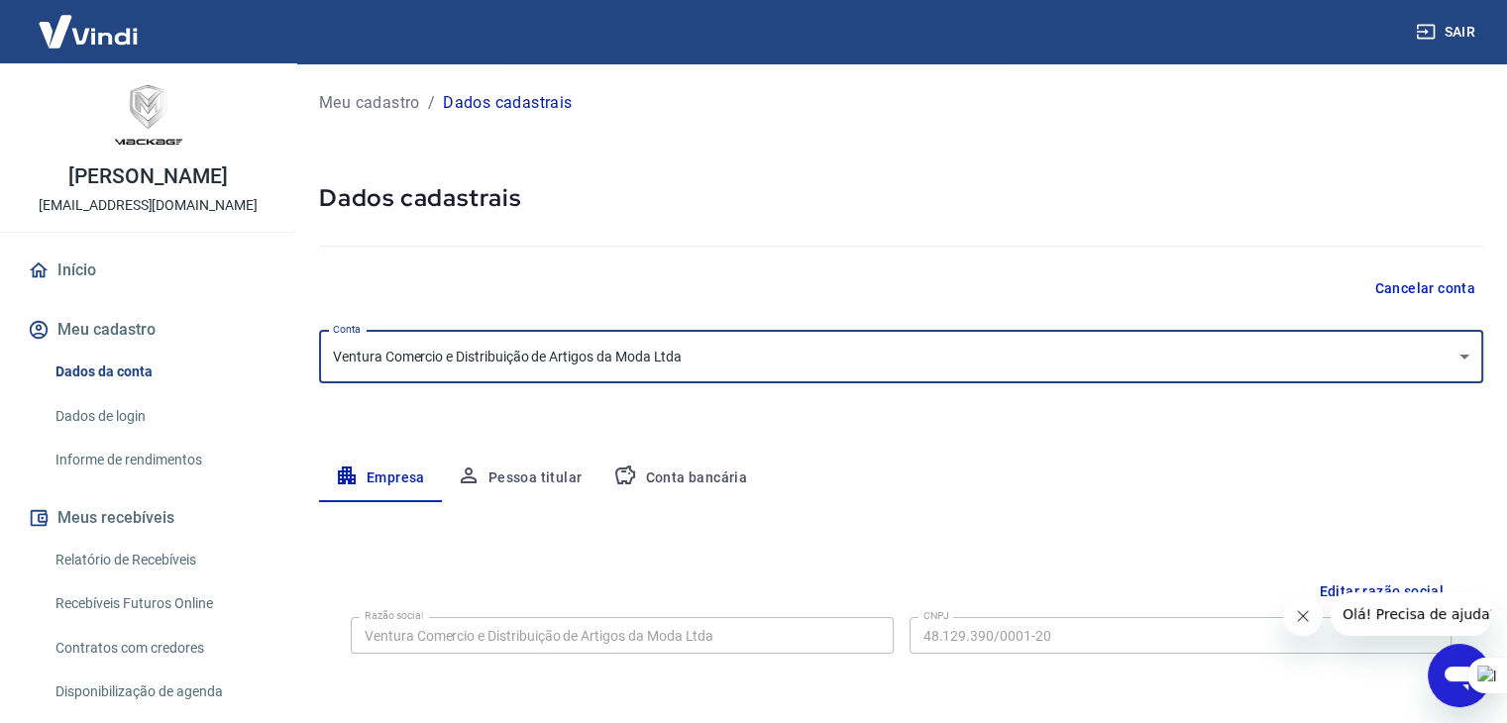
scroll to position [99, 0]
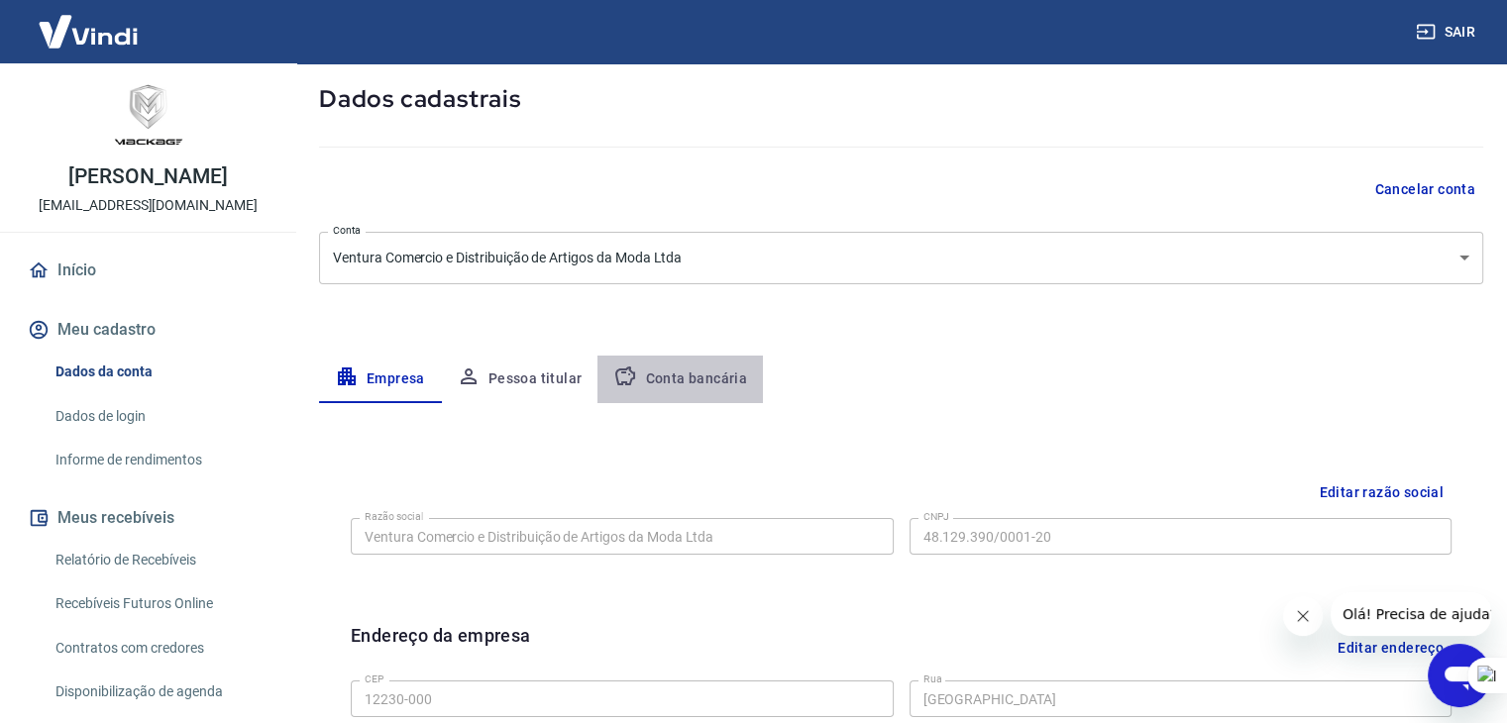
click at [701, 376] on button "Conta bancária" at bounding box center [679, 380] width 165 height 48
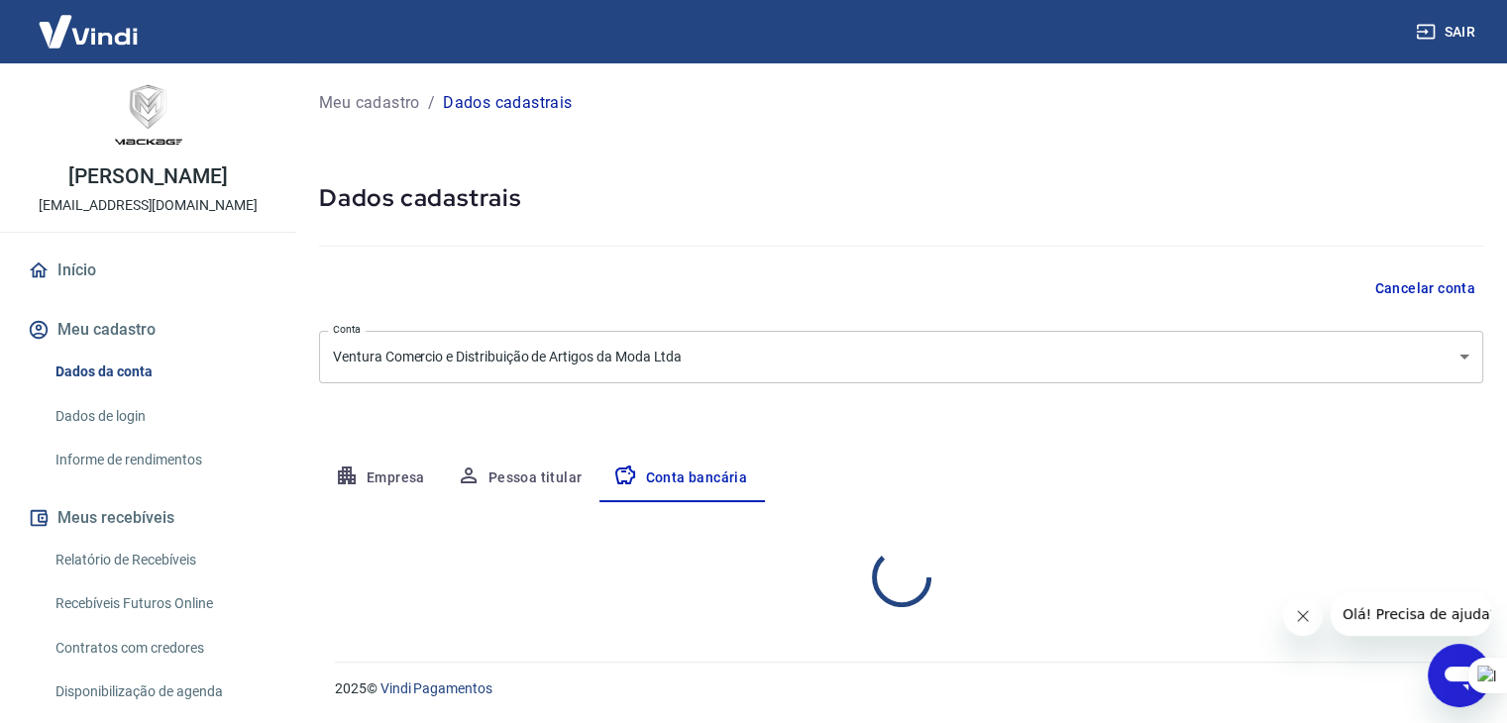
select select "1"
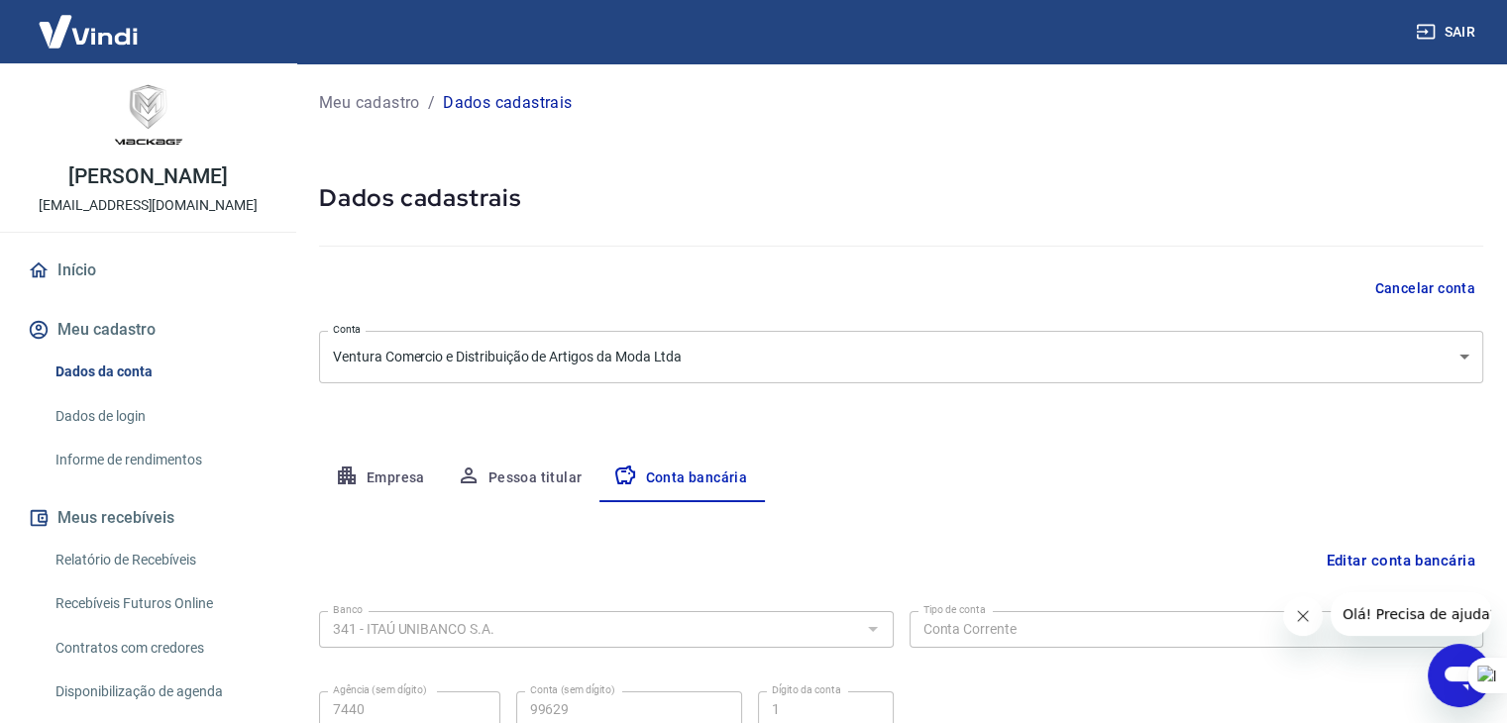
scroll to position [178, 0]
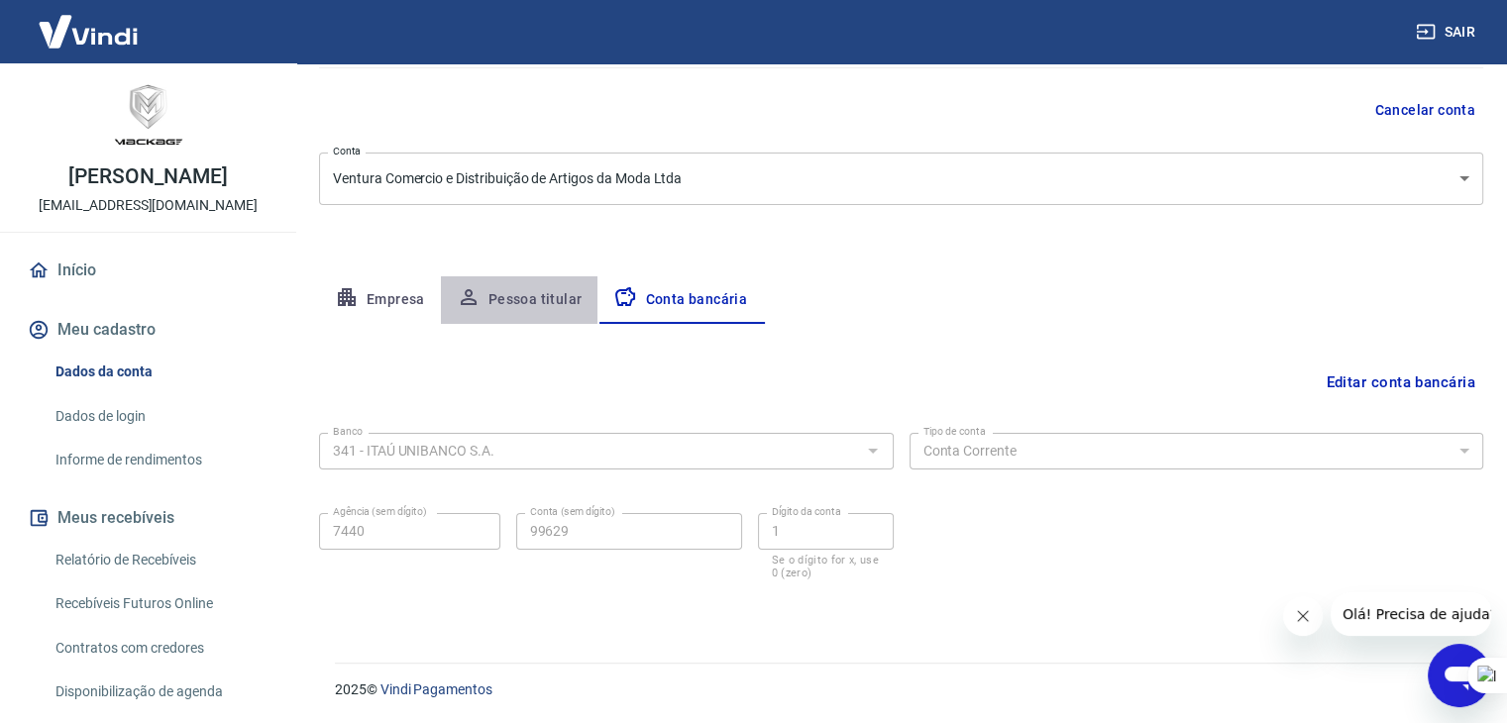
click at [513, 298] on button "Pessoa titular" at bounding box center [519, 300] width 157 height 48
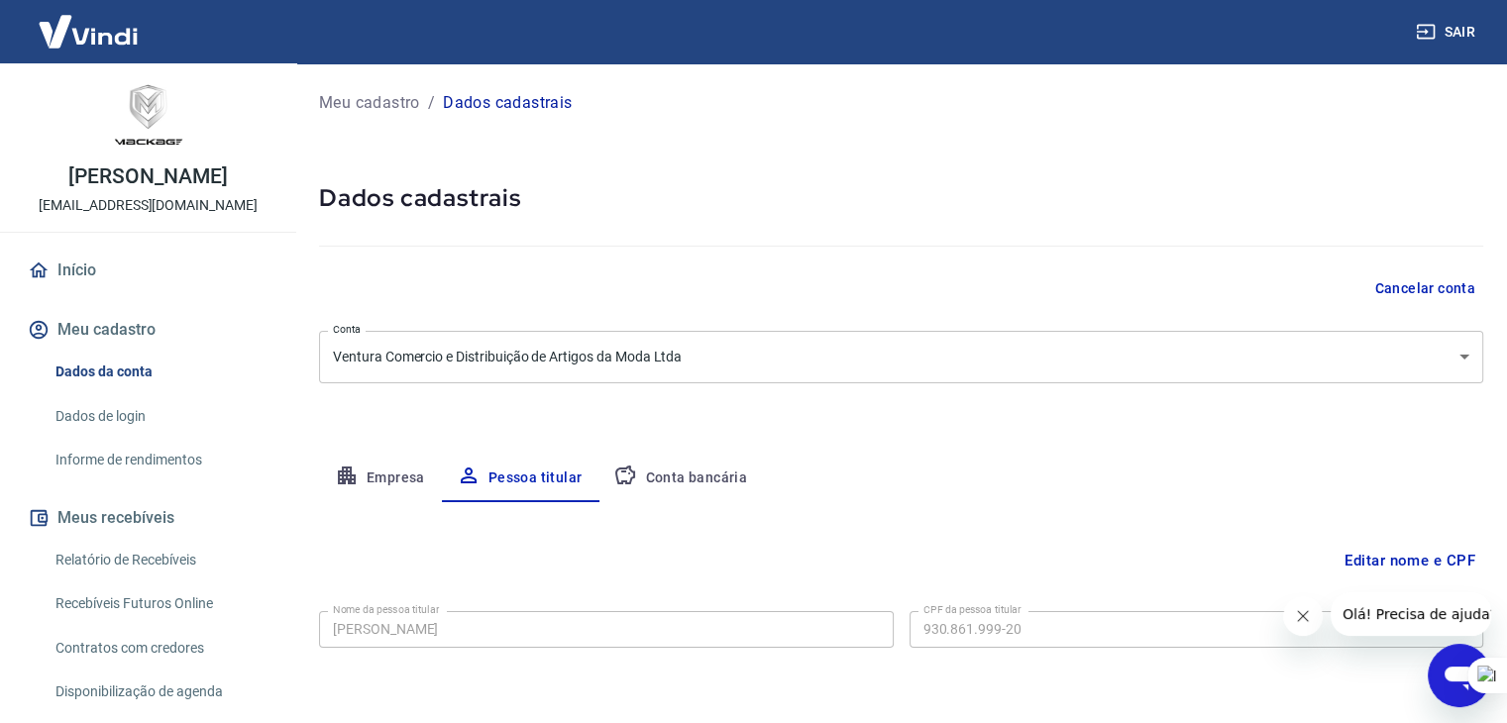
scroll to position [68, 0]
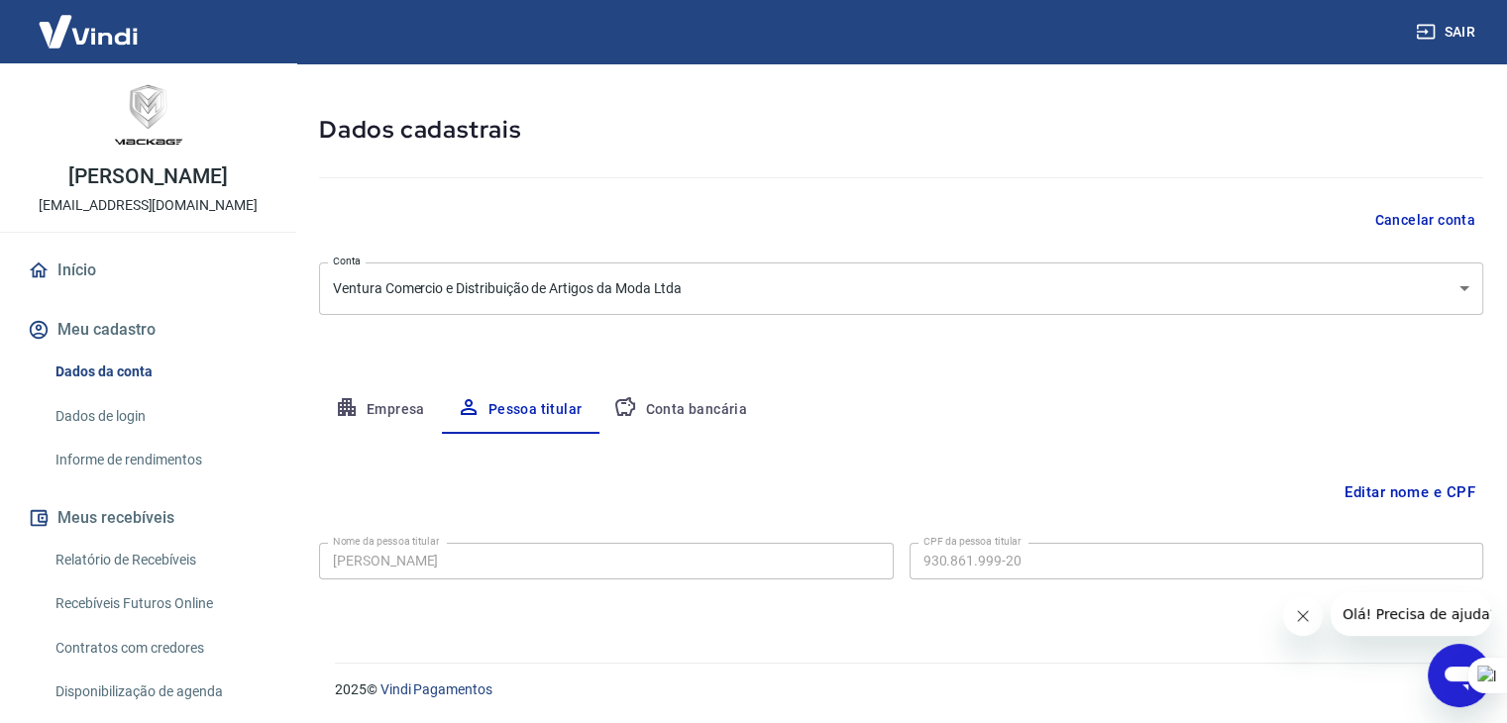
click at [373, 408] on button "Empresa" at bounding box center [380, 410] width 122 height 48
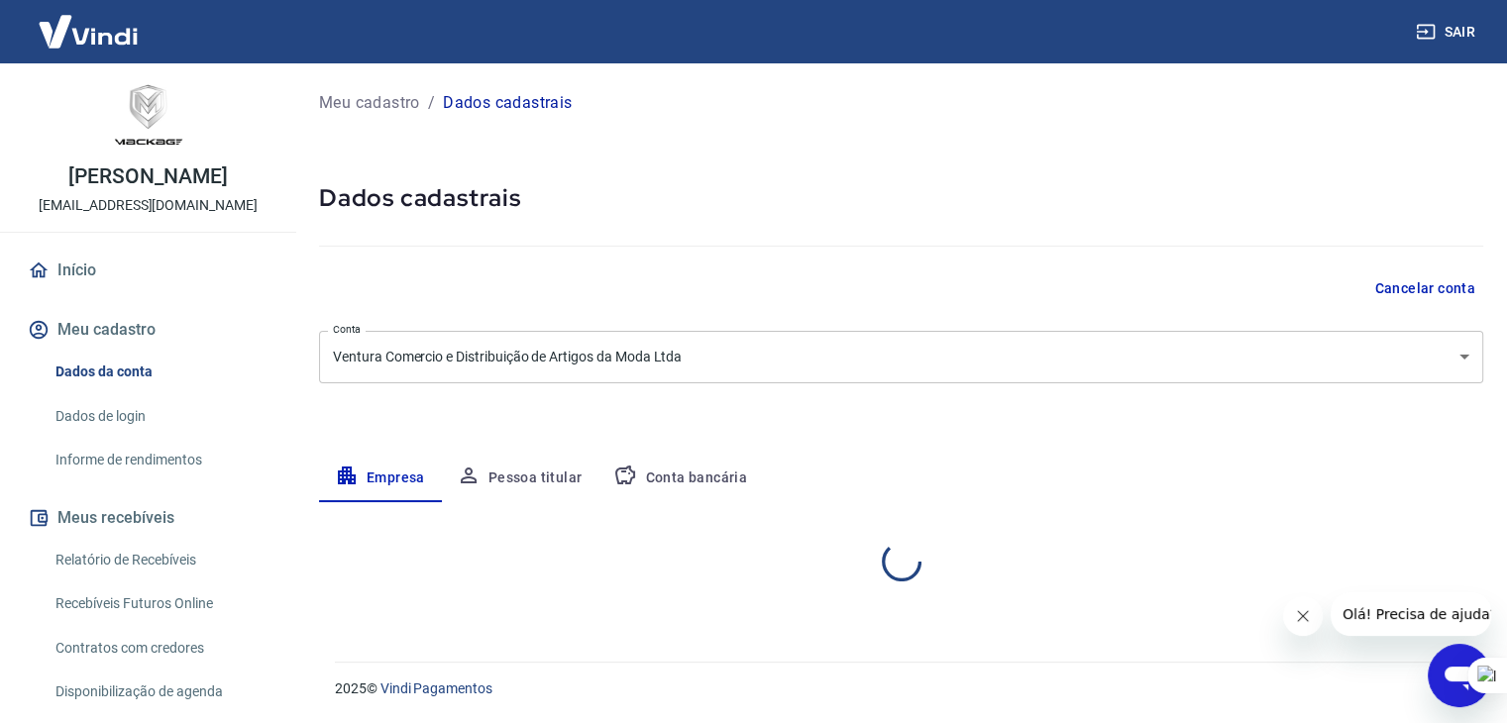
scroll to position [0, 0]
select select "SP"
select select "business"
